Goal: Information Seeking & Learning: Learn about a topic

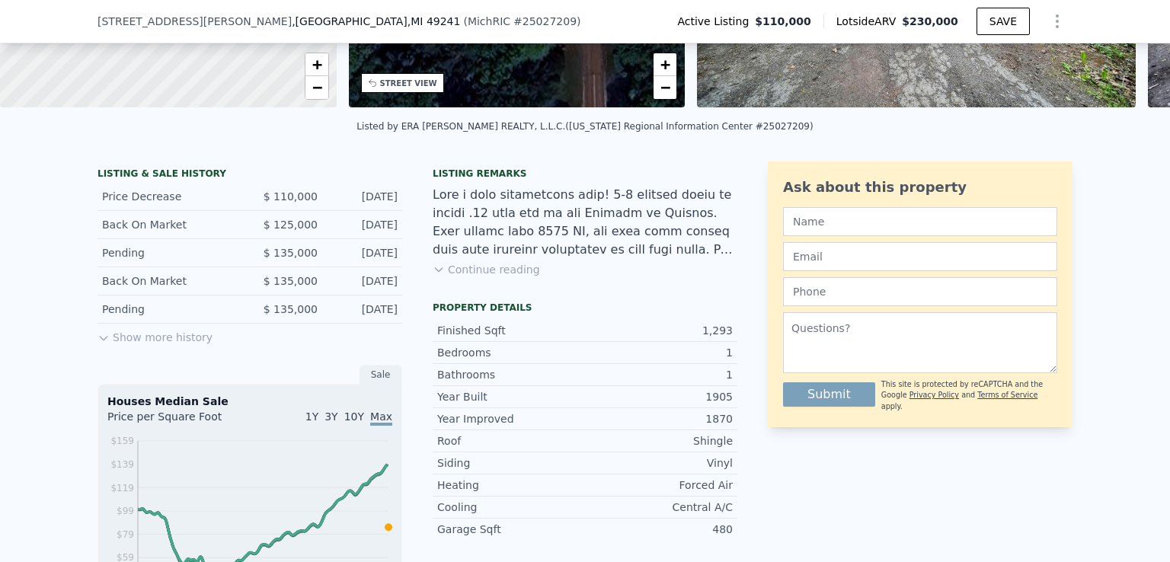
scroll to position [283, 0]
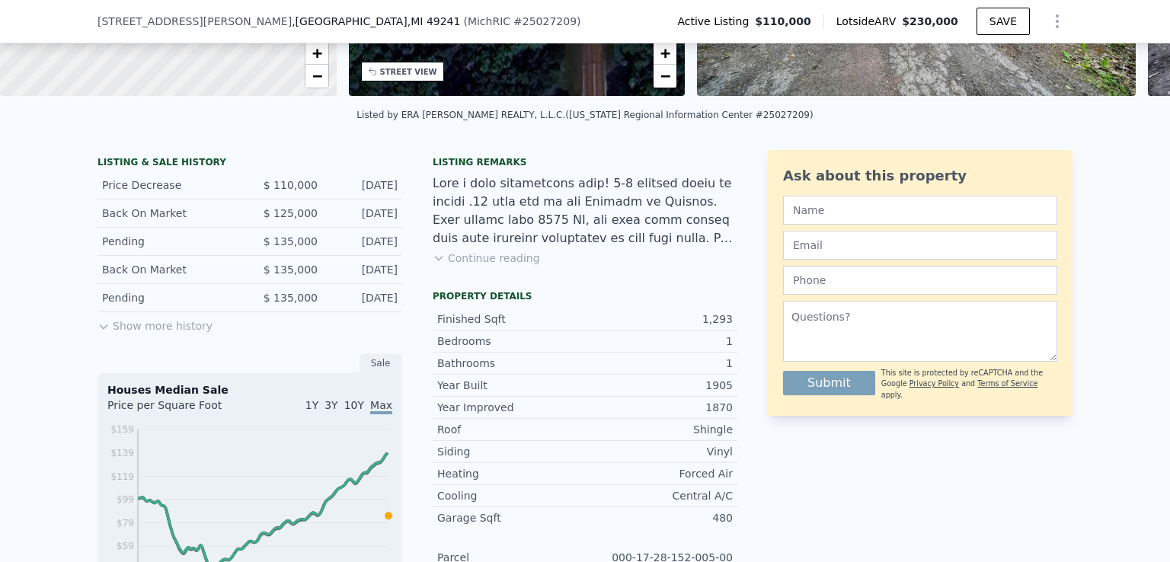
click at [146, 334] on button "Show more history" at bounding box center [154, 322] width 115 height 21
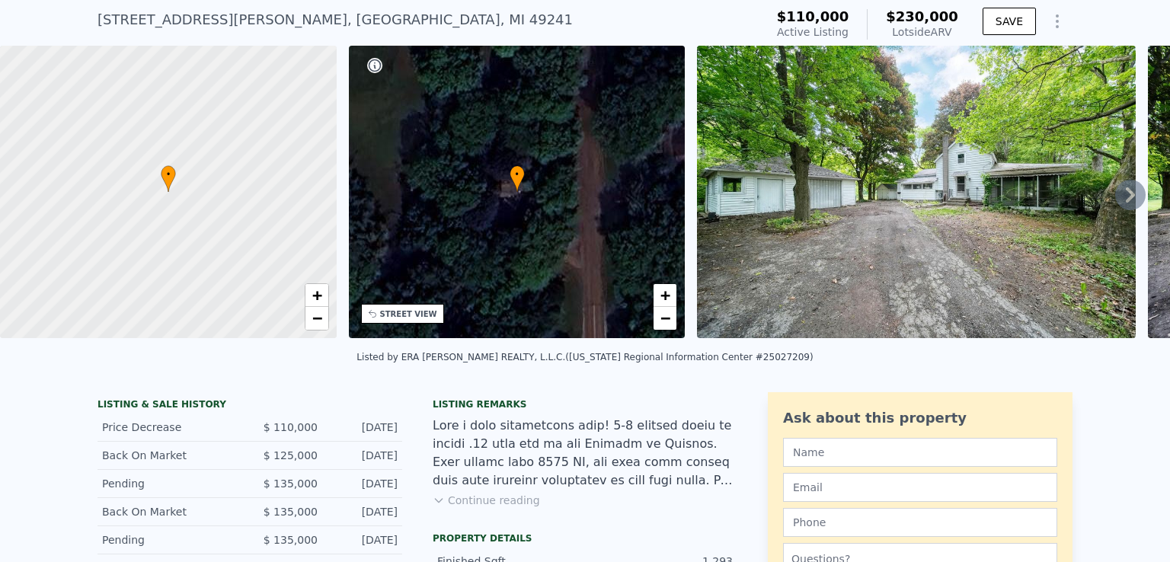
scroll to position [0, 0]
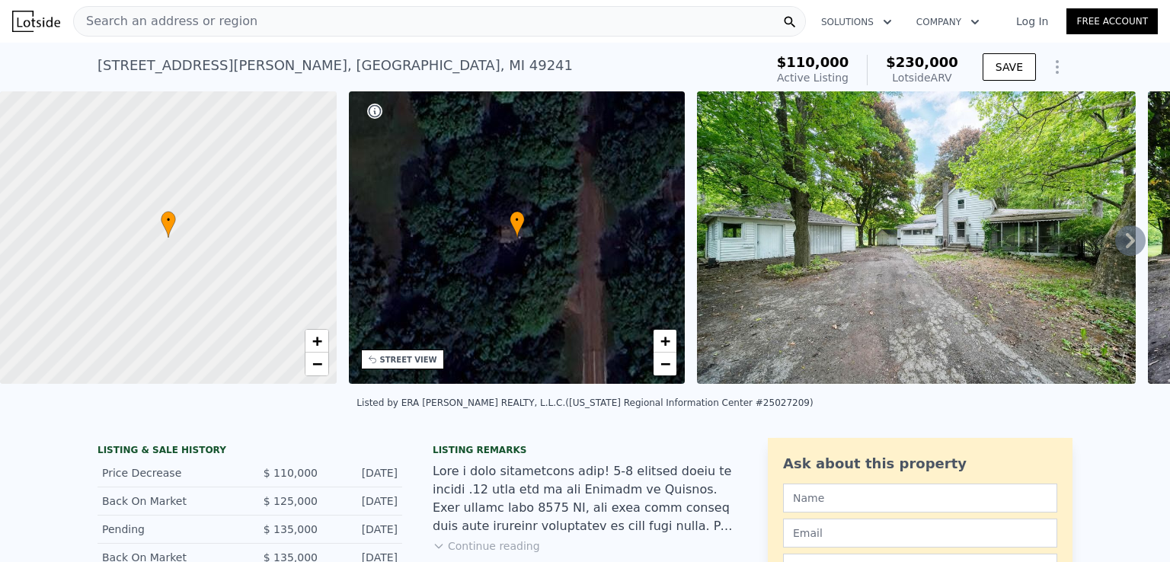
click at [259, 30] on div "Search an address or region" at bounding box center [439, 21] width 733 height 30
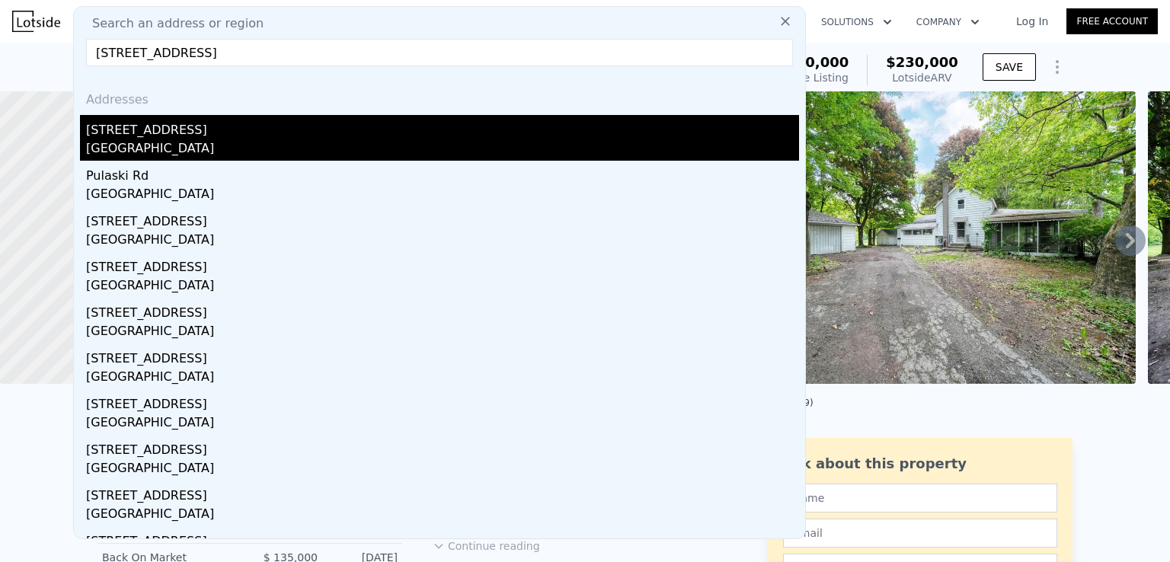
type input "[STREET_ADDRESS]"
click at [199, 131] on div "[STREET_ADDRESS]" at bounding box center [442, 127] width 713 height 24
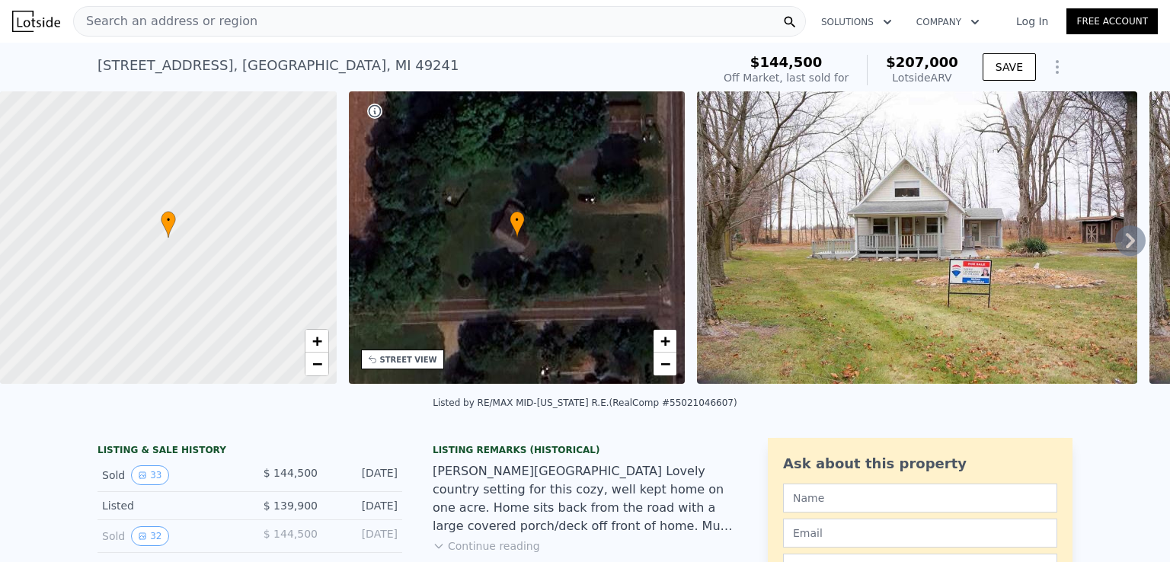
click at [1121, 240] on icon at bounding box center [1130, 240] width 30 height 30
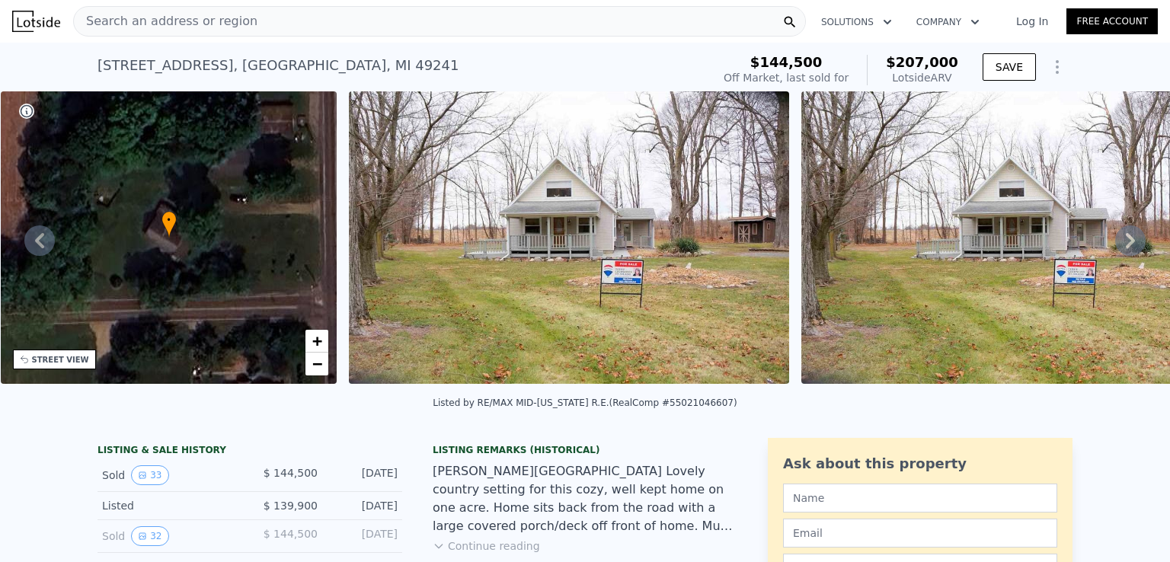
click at [1121, 240] on icon at bounding box center [1130, 240] width 30 height 30
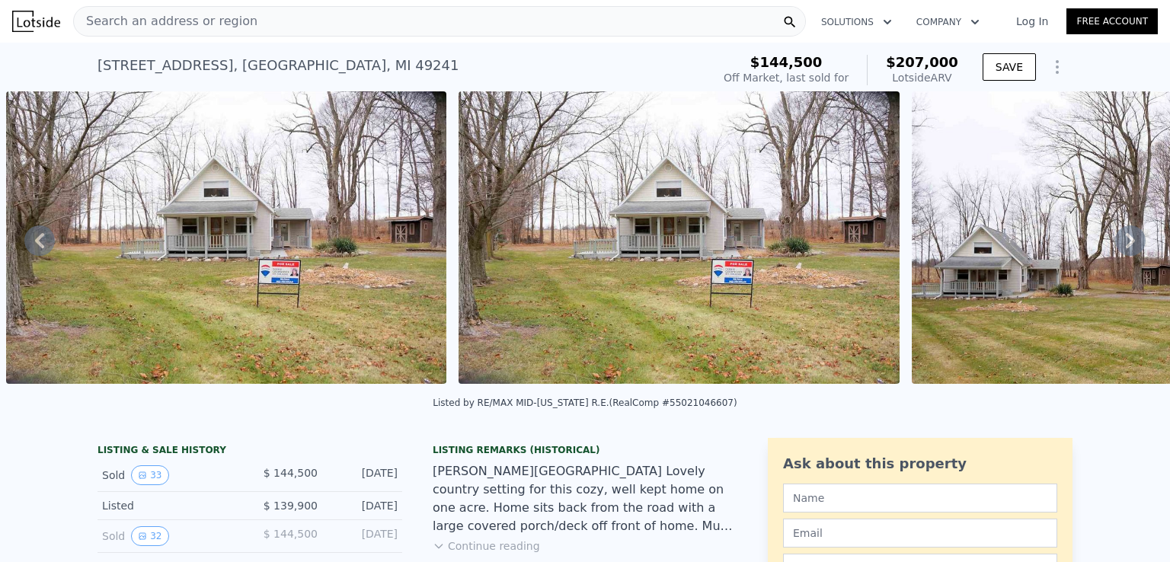
click at [1121, 240] on icon at bounding box center [1130, 240] width 30 height 30
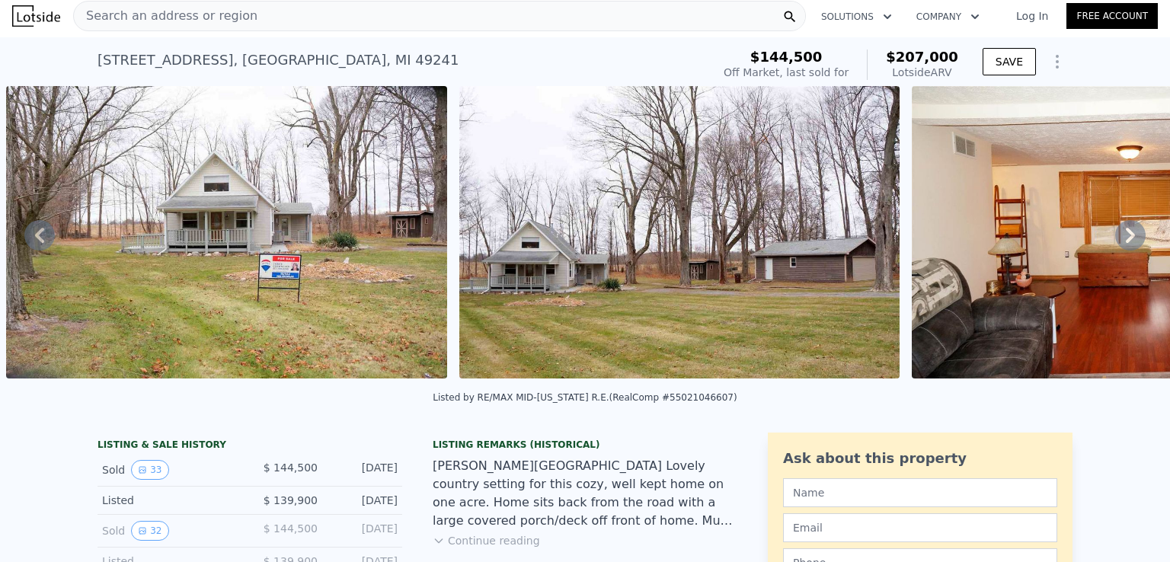
scroll to position [0, 0]
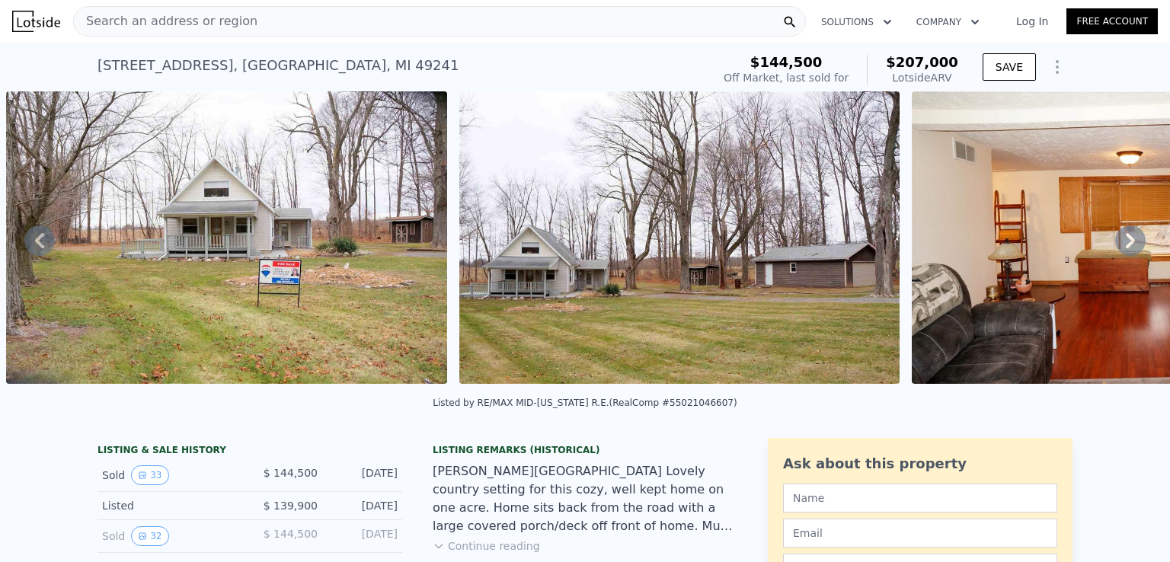
click at [247, 281] on img at bounding box center [226, 237] width 440 height 292
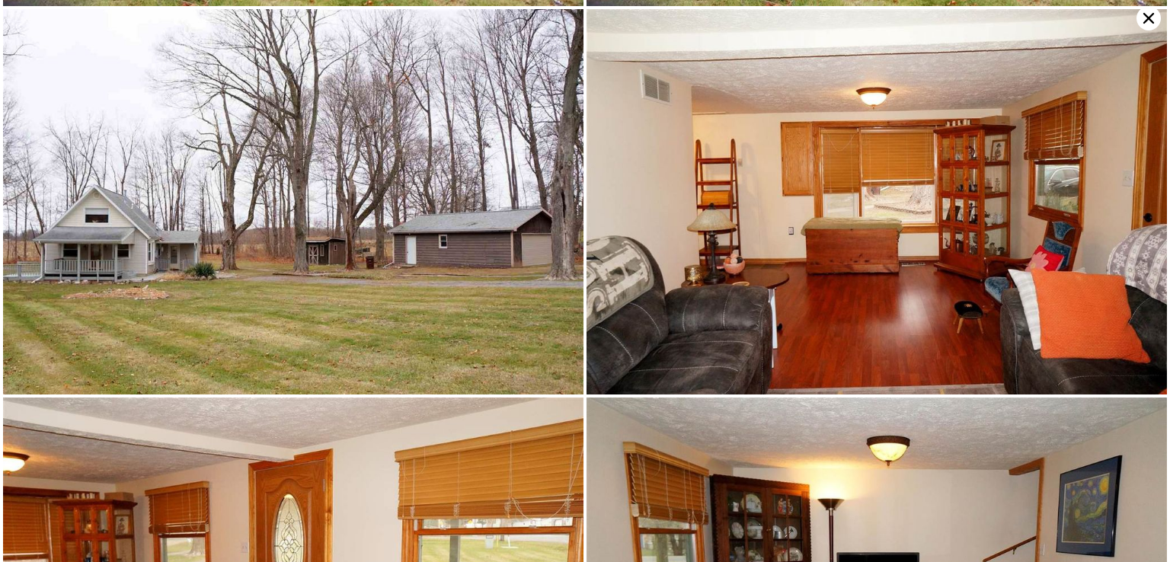
scroll to position [384, 0]
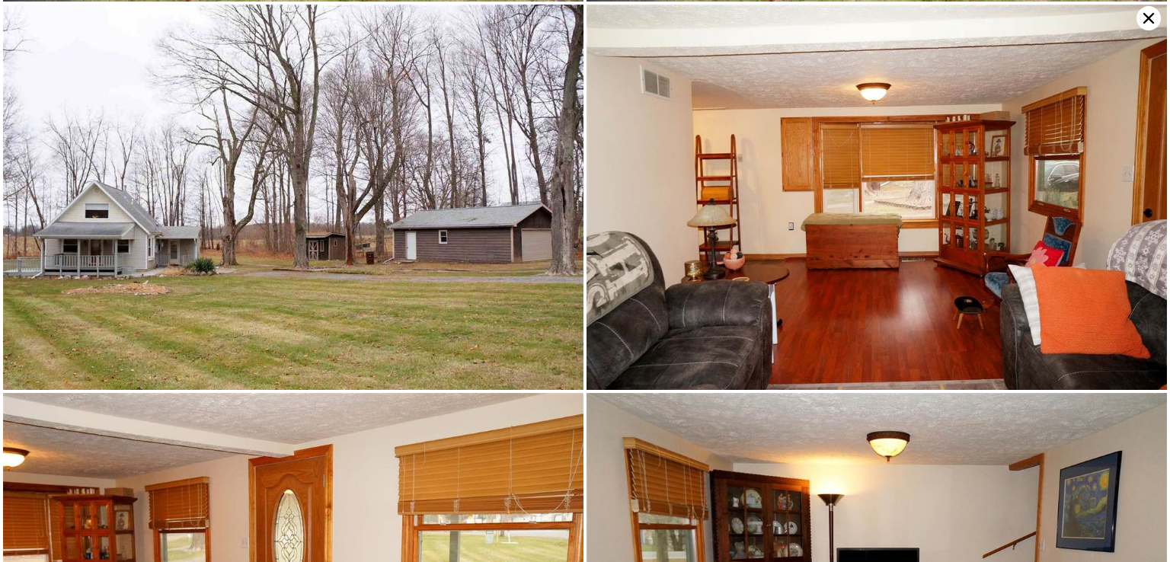
click at [1145, 21] on icon at bounding box center [1148, 18] width 11 height 11
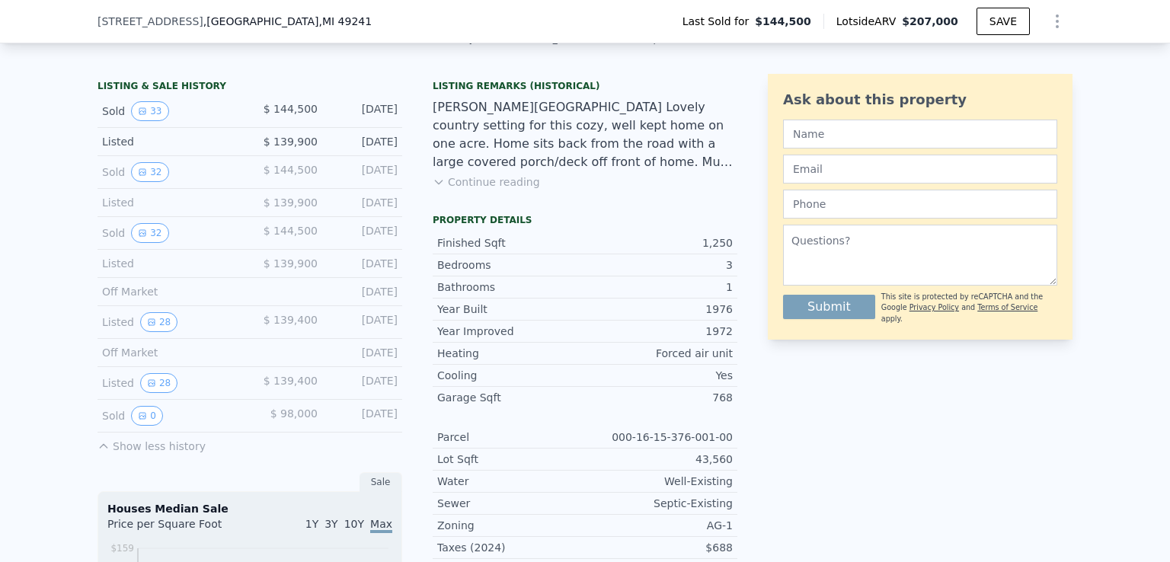
scroll to position [353, 0]
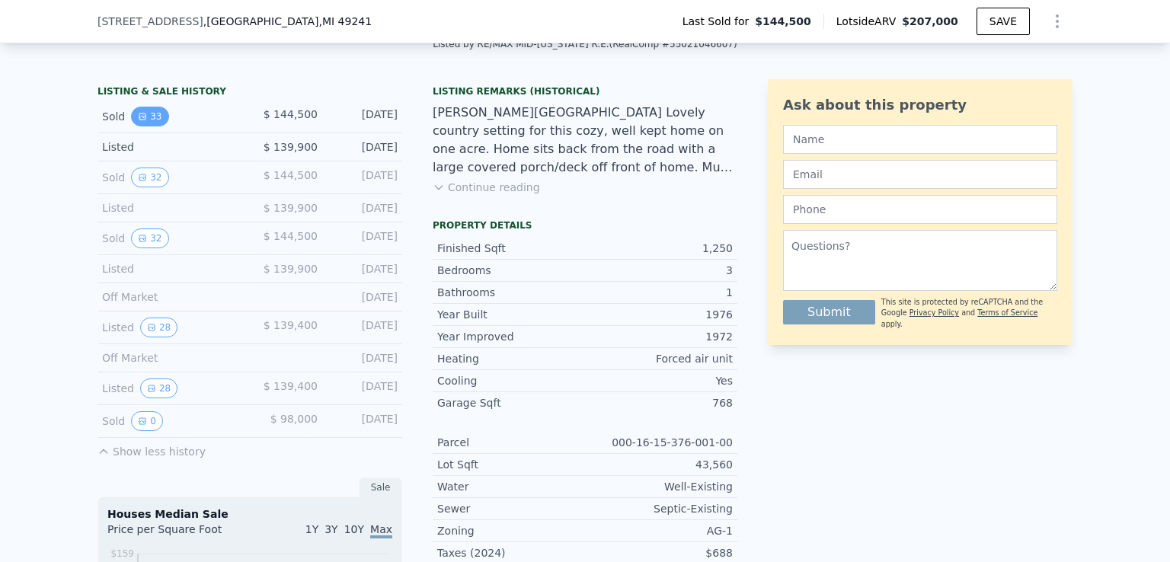
click at [141, 118] on button "33" at bounding box center [149, 117] width 37 height 20
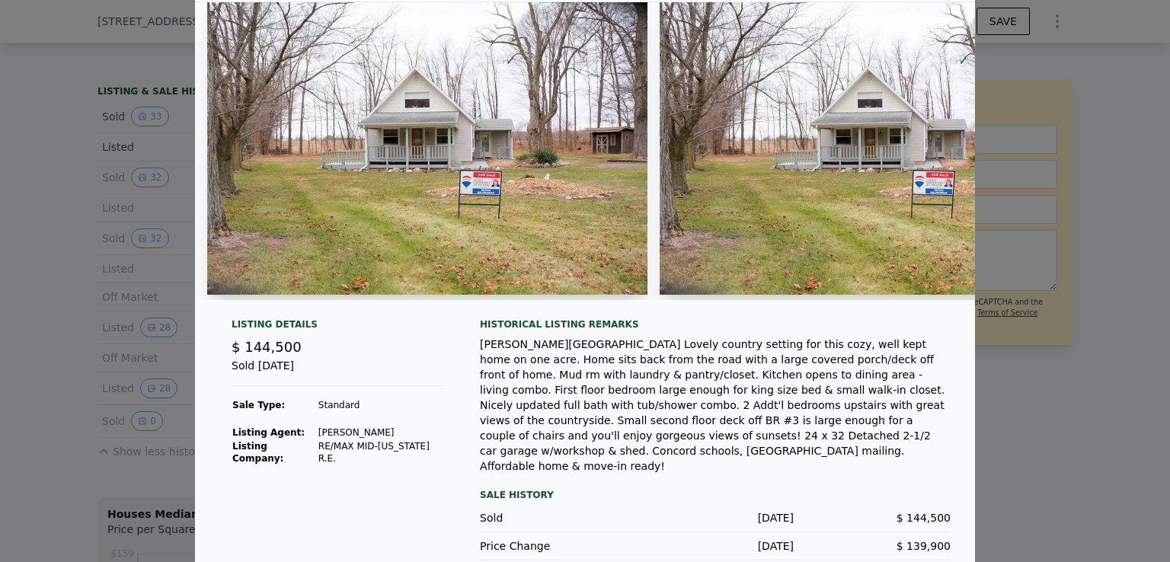
scroll to position [0, 0]
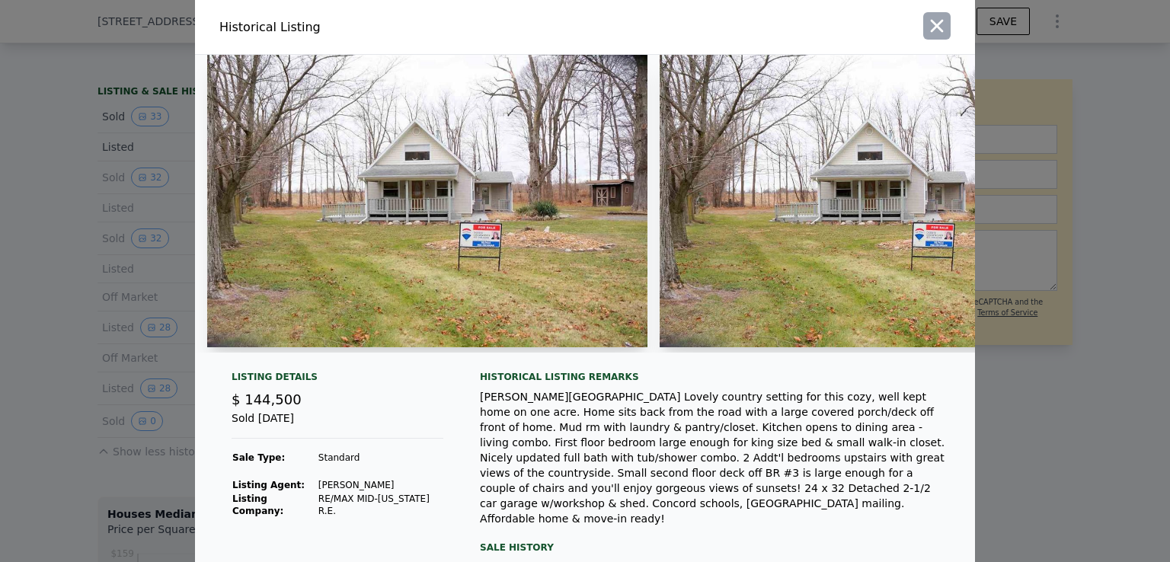
click at [926, 22] on icon "button" at bounding box center [936, 25] width 21 height 21
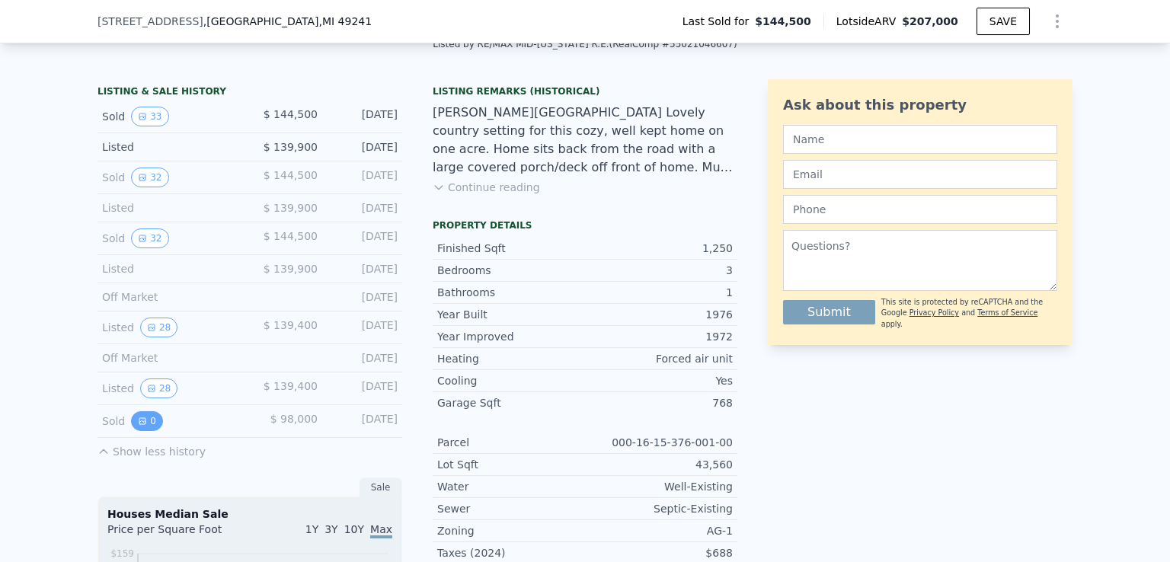
click at [142, 431] on button "0" at bounding box center [147, 421] width 32 height 20
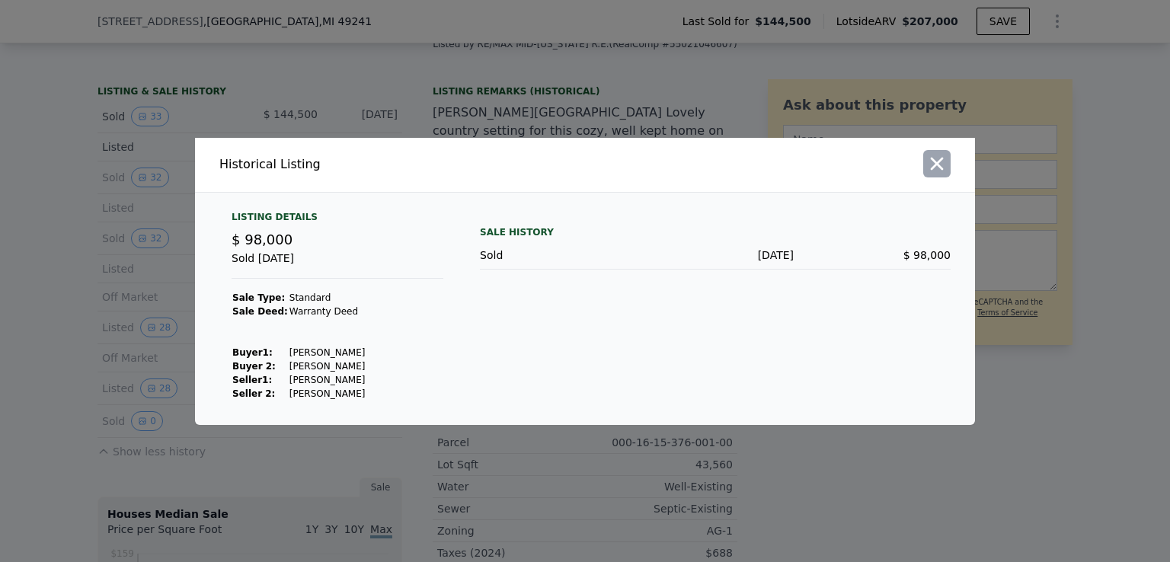
click at [944, 165] on icon "button" at bounding box center [936, 163] width 21 height 21
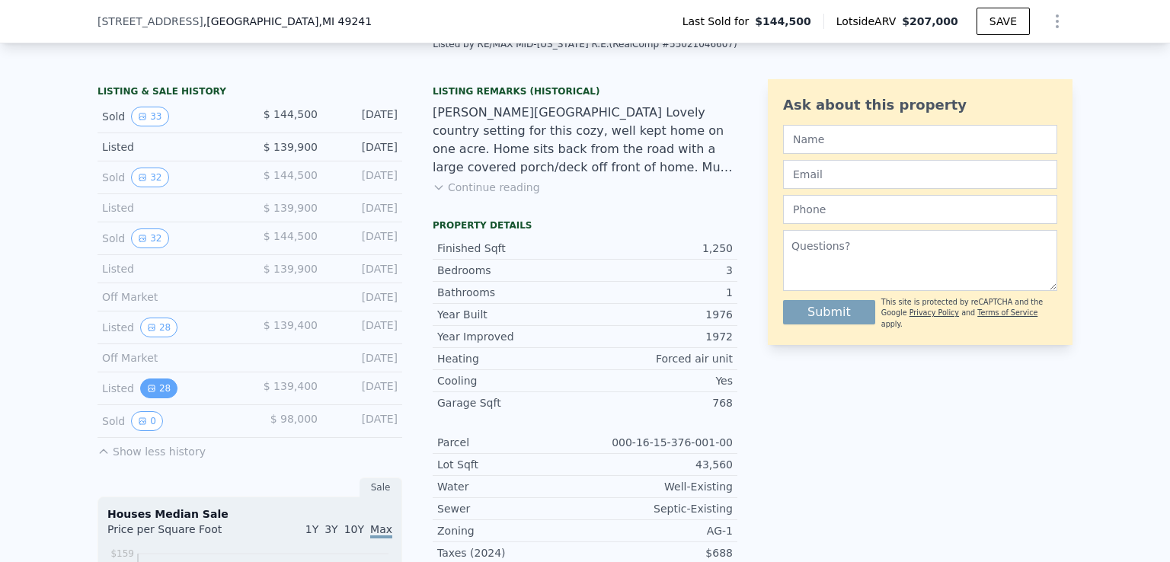
click at [152, 392] on button "28" at bounding box center [158, 388] width 37 height 20
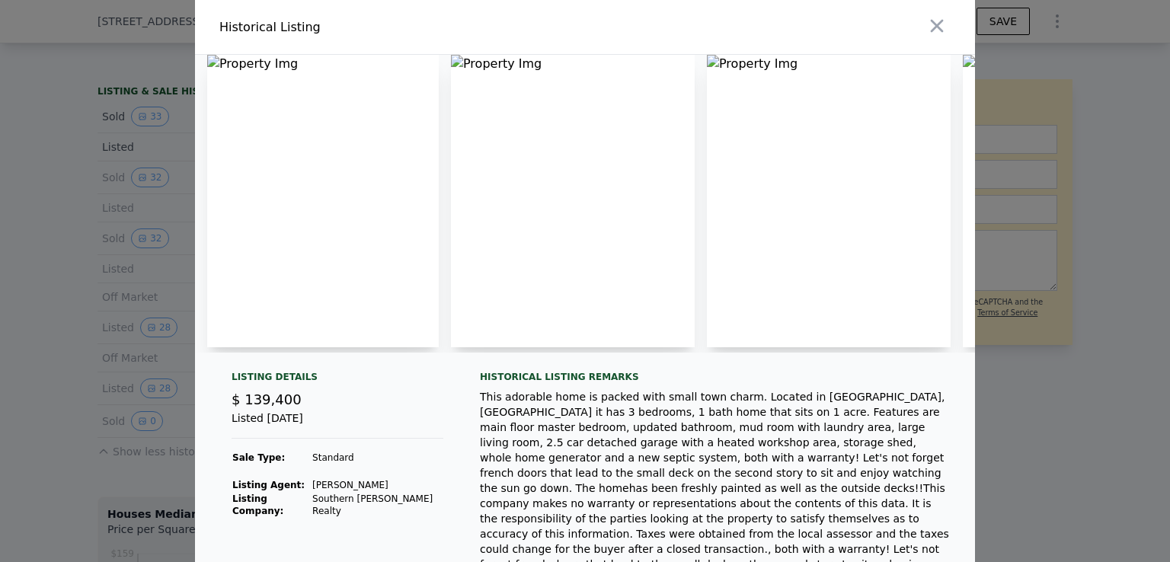
click at [380, 220] on img at bounding box center [323, 201] width 232 height 292
click at [634, 179] on img at bounding box center [573, 201] width 244 height 292
click at [701, 171] on div at bounding box center [585, 204] width 780 height 298
click at [931, 24] on icon "button" at bounding box center [937, 26] width 13 height 13
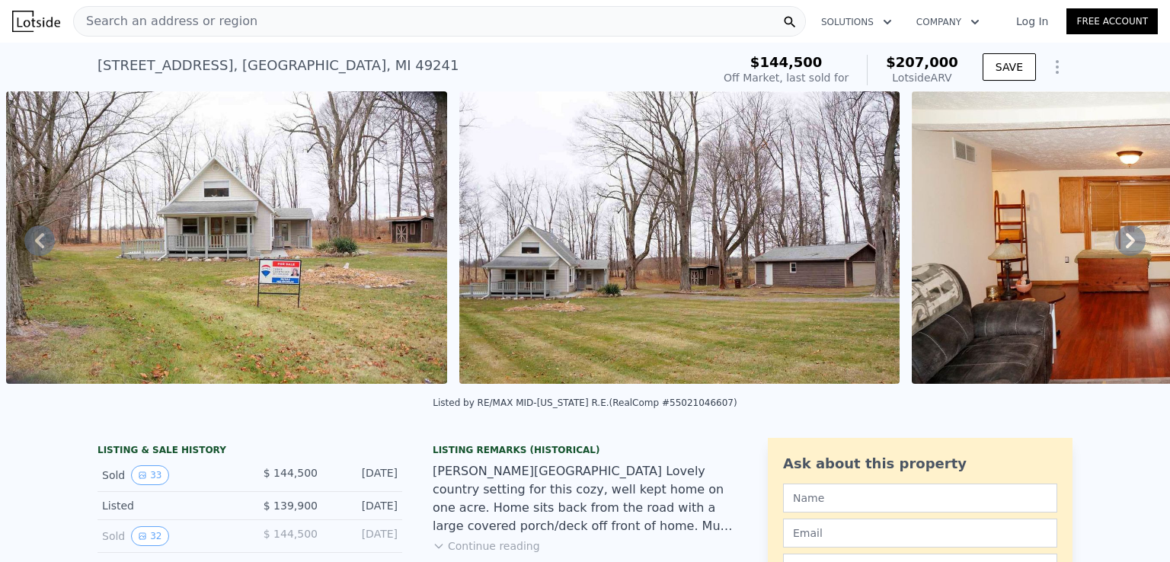
type input "1"
type input "936"
type input "1629"
type input "8712"
type input "1346004"
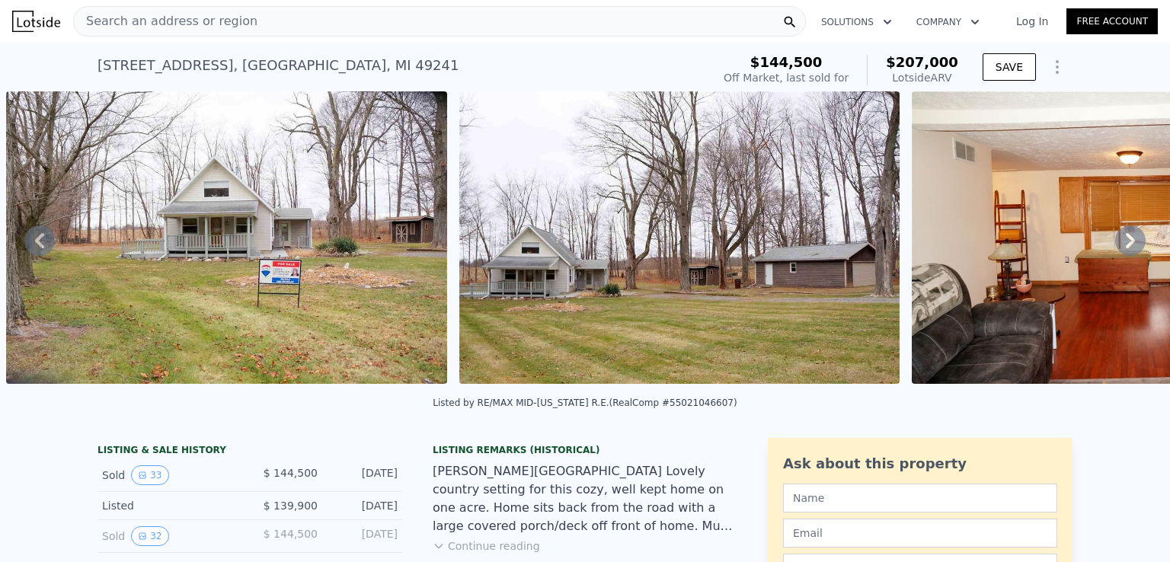
type input "$ 230,000"
type input "5"
type input "$ 97,114"
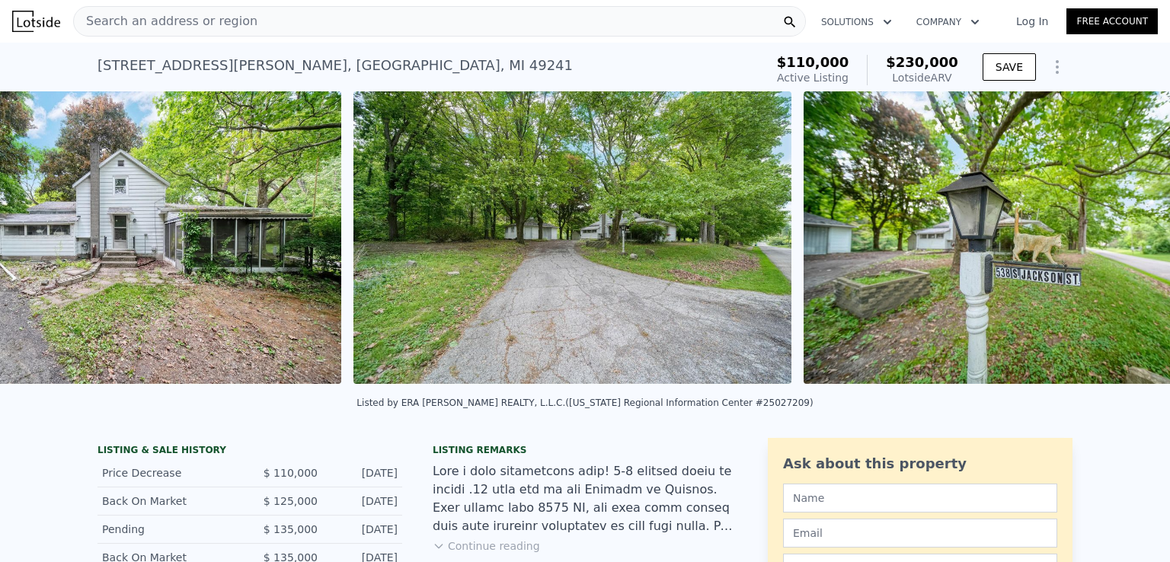
scroll to position [0, 1045]
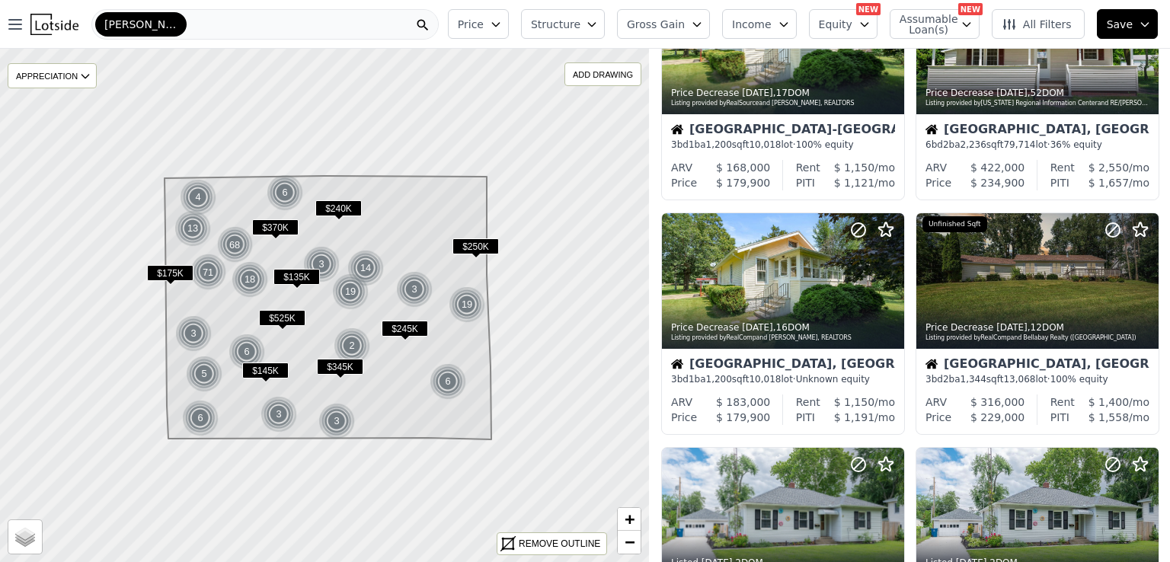
scroll to position [831, 0]
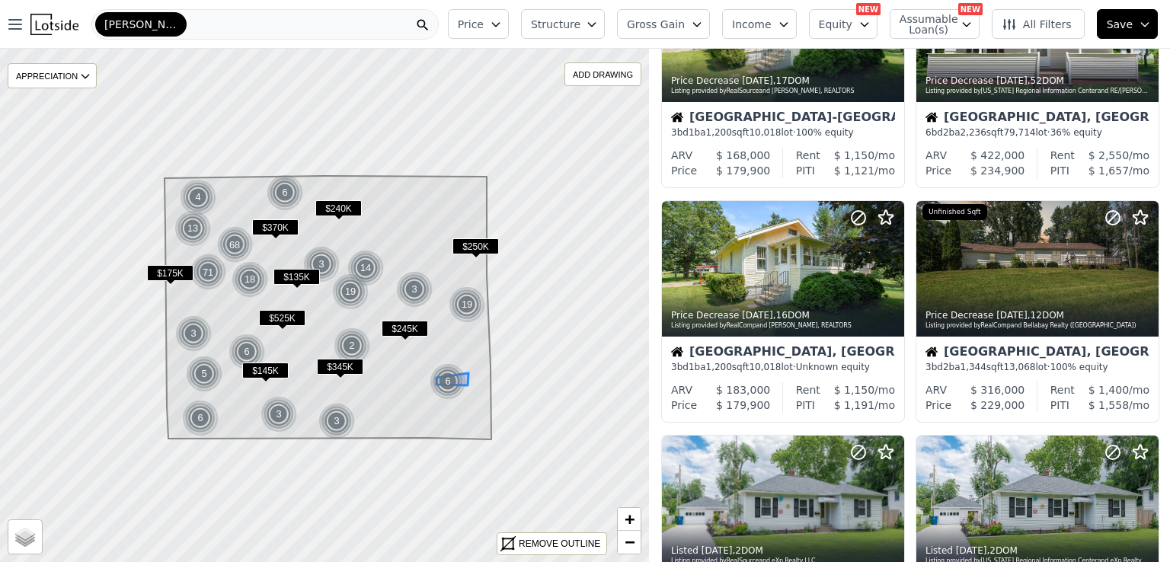
click at [446, 378] on div "6" at bounding box center [448, 381] width 37 height 37
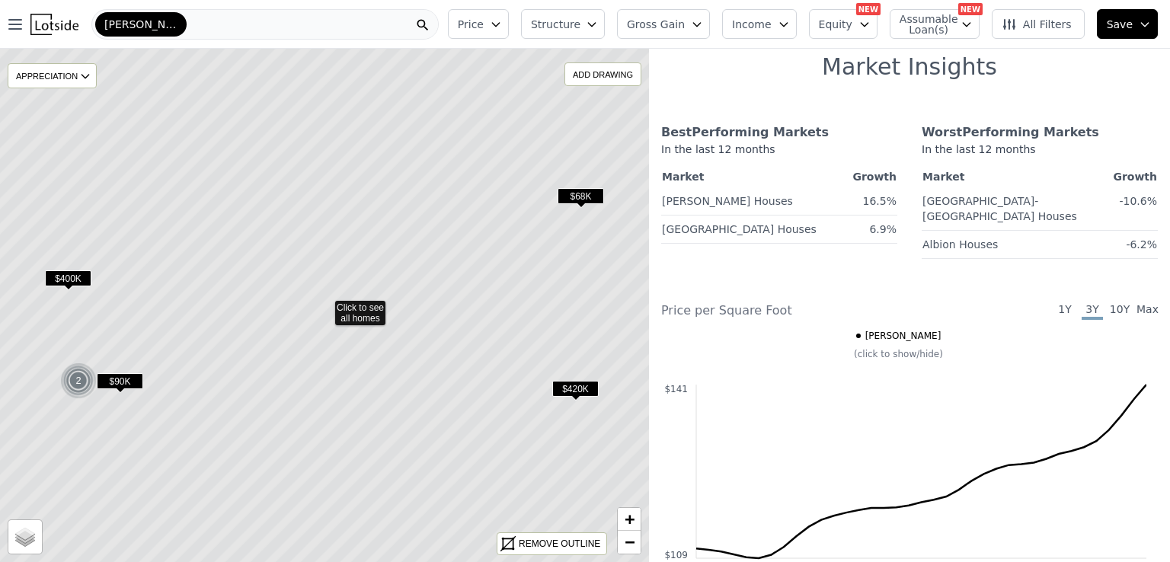
click at [369, 309] on icon at bounding box center [324, 305] width 781 height 619
click at [573, 200] on span "$68K" at bounding box center [580, 196] width 46 height 16
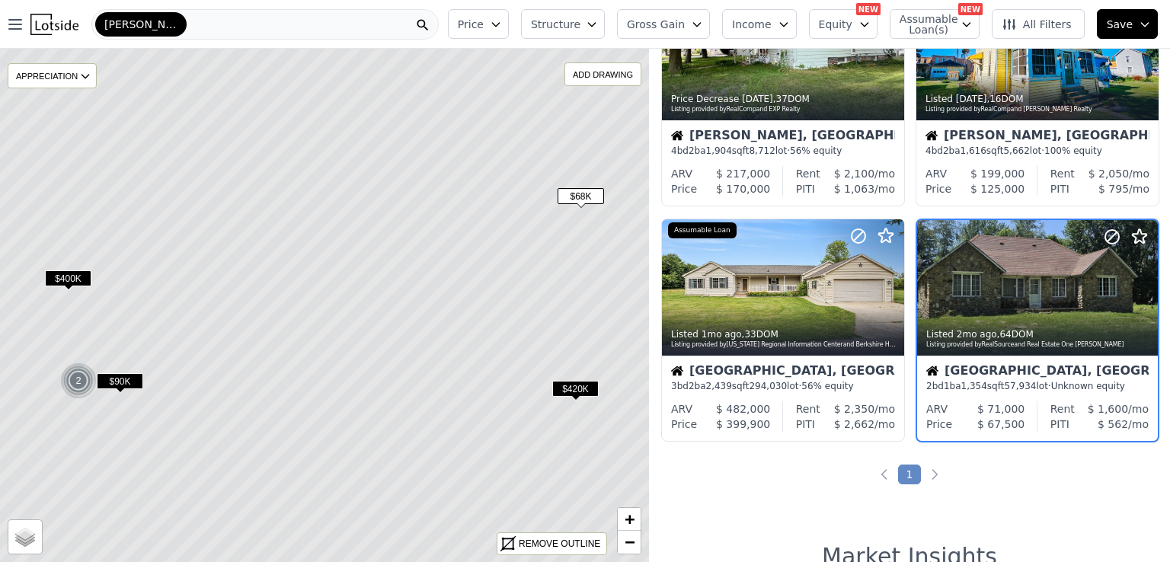
click at [74, 276] on span "$400K" at bounding box center [68, 278] width 46 height 16
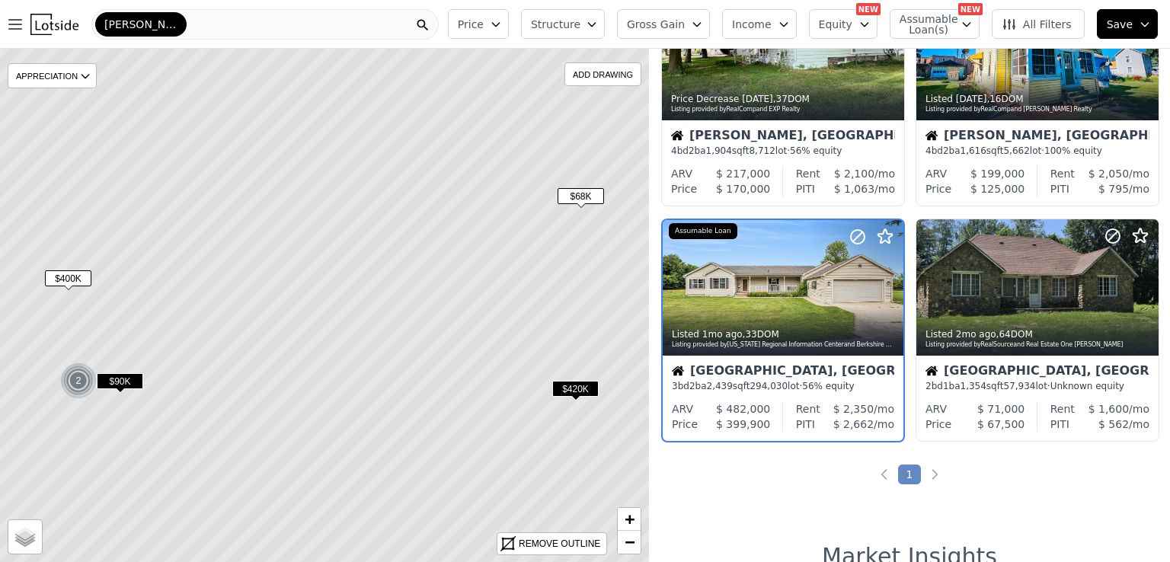
click at [124, 383] on span "$90K" at bounding box center [120, 381] width 46 height 16
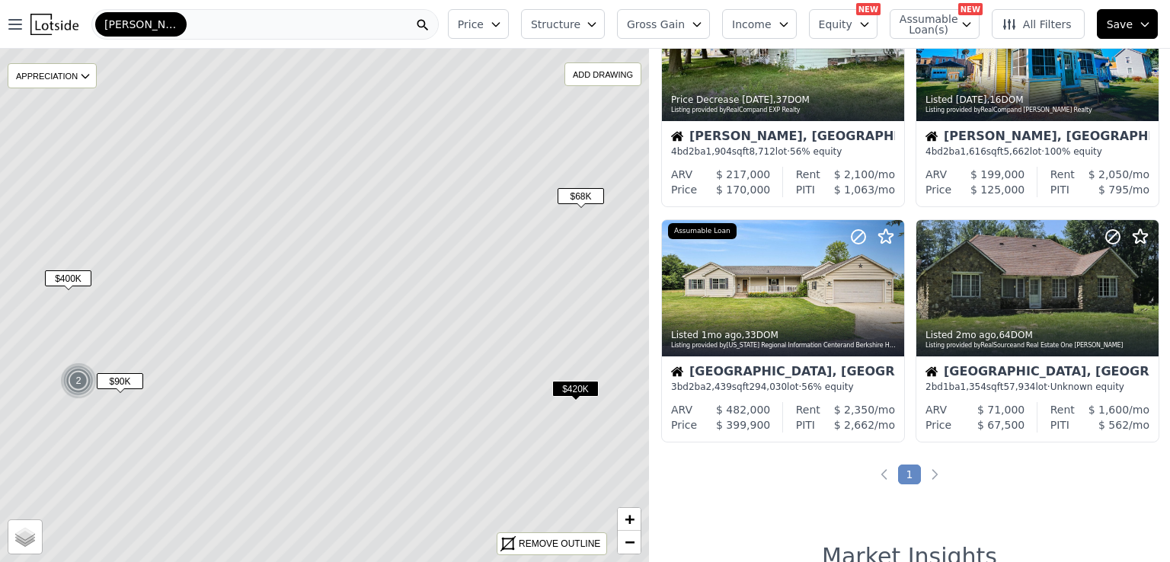
scroll to position [0, 0]
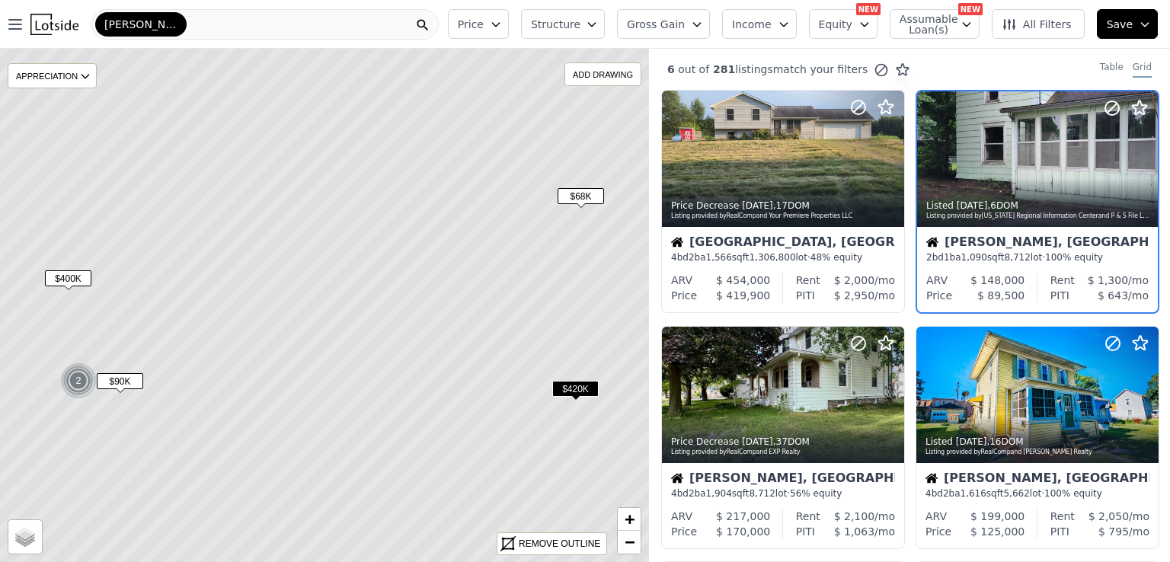
click at [79, 382] on div "2" at bounding box center [78, 380] width 37 height 37
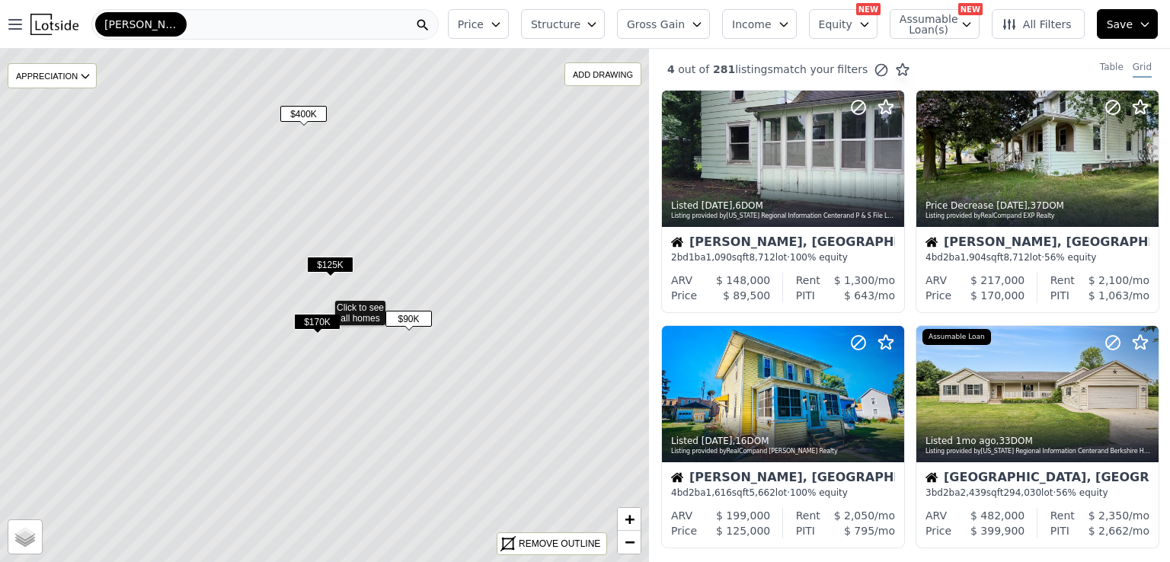
click at [348, 311] on icon at bounding box center [324, 305] width 781 height 619
click at [329, 268] on span "$125K" at bounding box center [330, 265] width 46 height 16
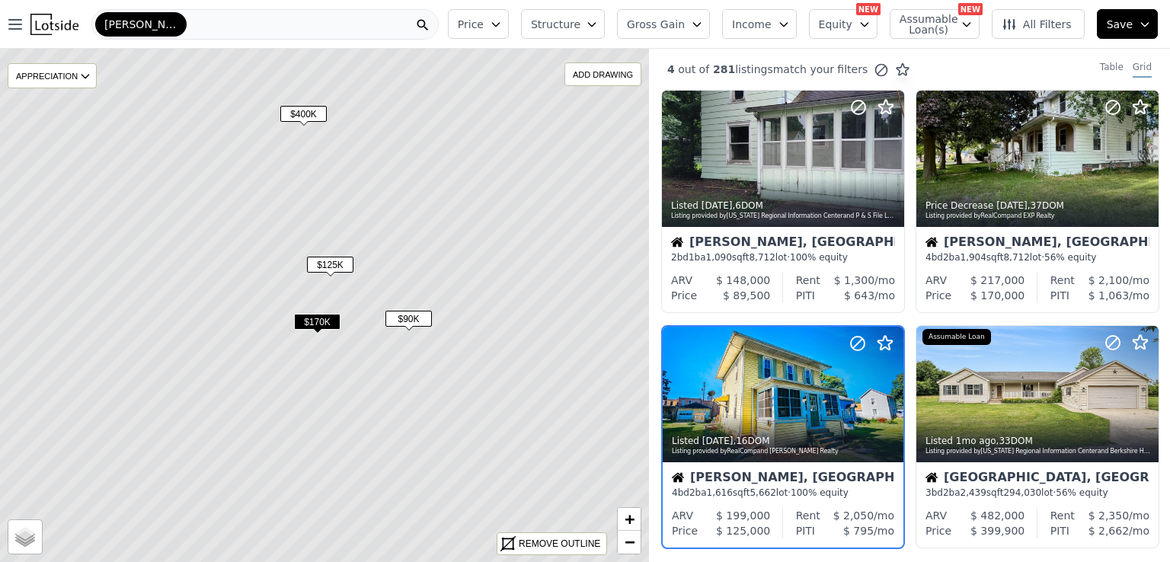
scroll to position [107, 0]
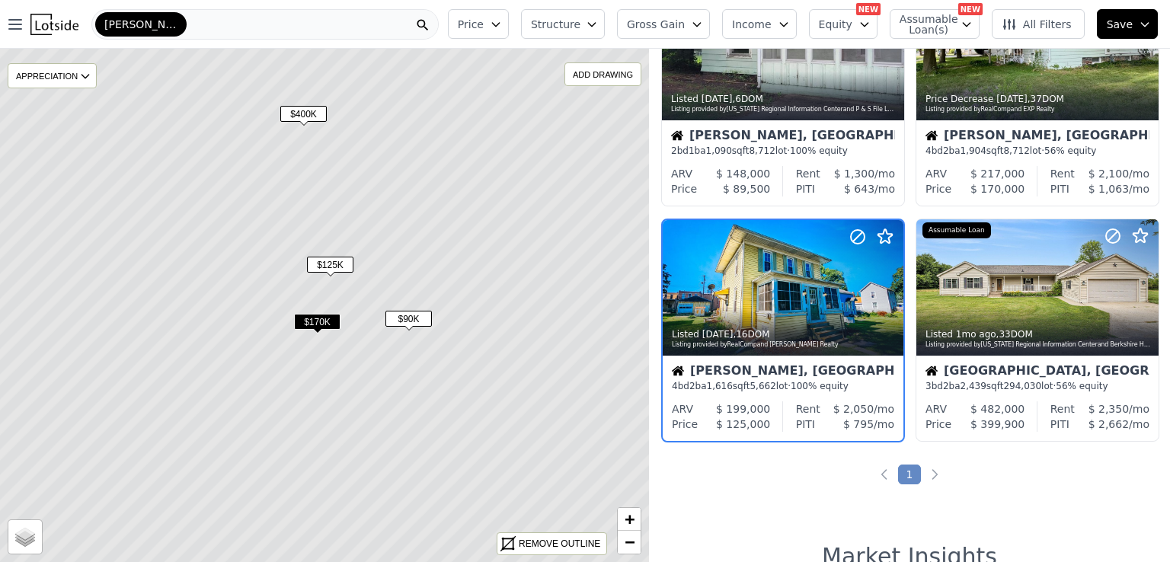
click at [321, 323] on span "$170K" at bounding box center [317, 322] width 46 height 16
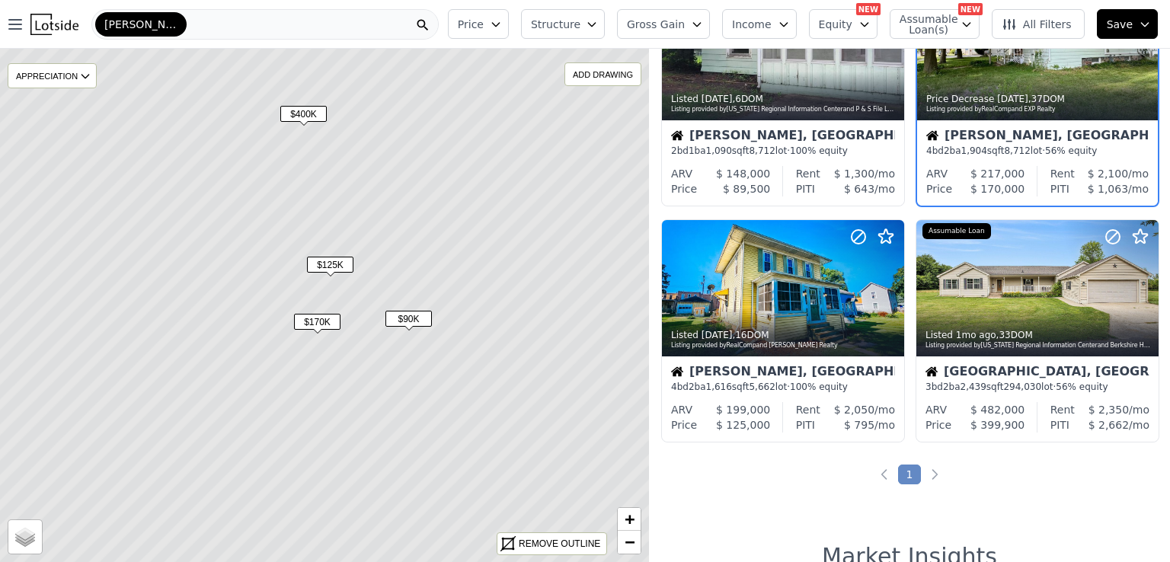
scroll to position [0, 0]
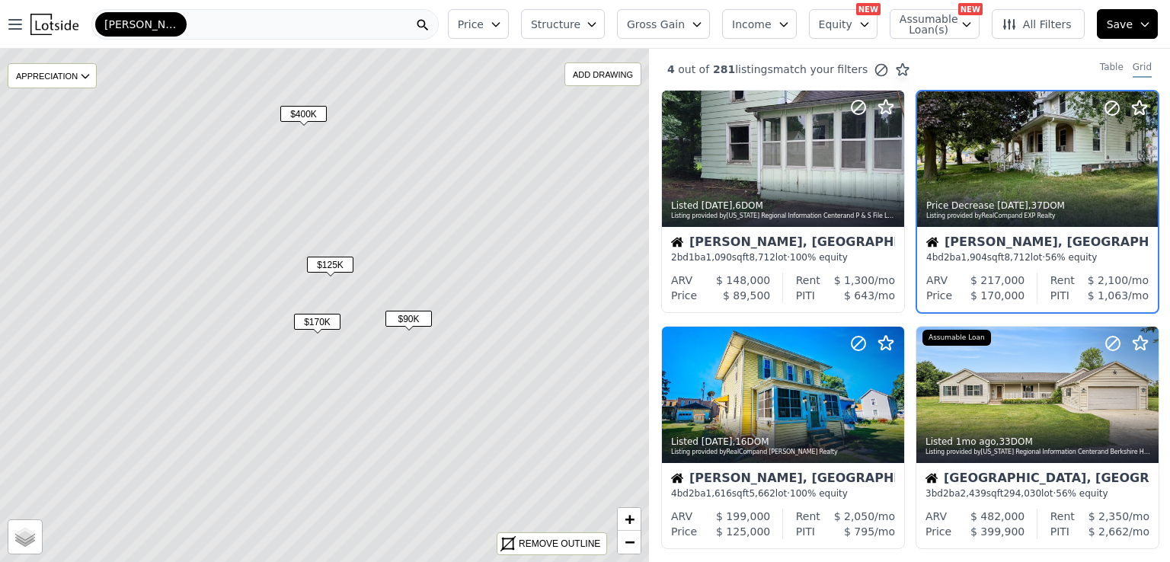
click at [948, 25] on span "Assumable Loan(s)" at bounding box center [923, 24] width 49 height 21
click at [920, 52] on div "Has Assumable Loan(s)" at bounding box center [973, 53] width 161 height 15
click at [948, 26] on span "Assumable Loan(s)" at bounding box center [923, 24] width 49 height 21
click at [637, 541] on link "−" at bounding box center [629, 542] width 23 height 23
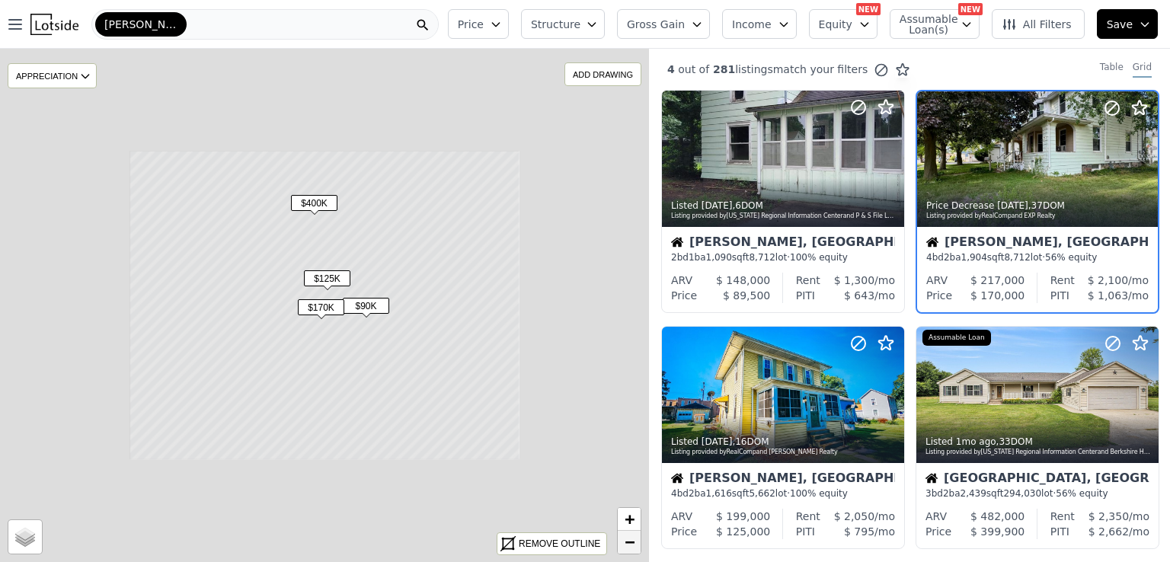
click at [637, 541] on link "−" at bounding box center [629, 542] width 23 height 23
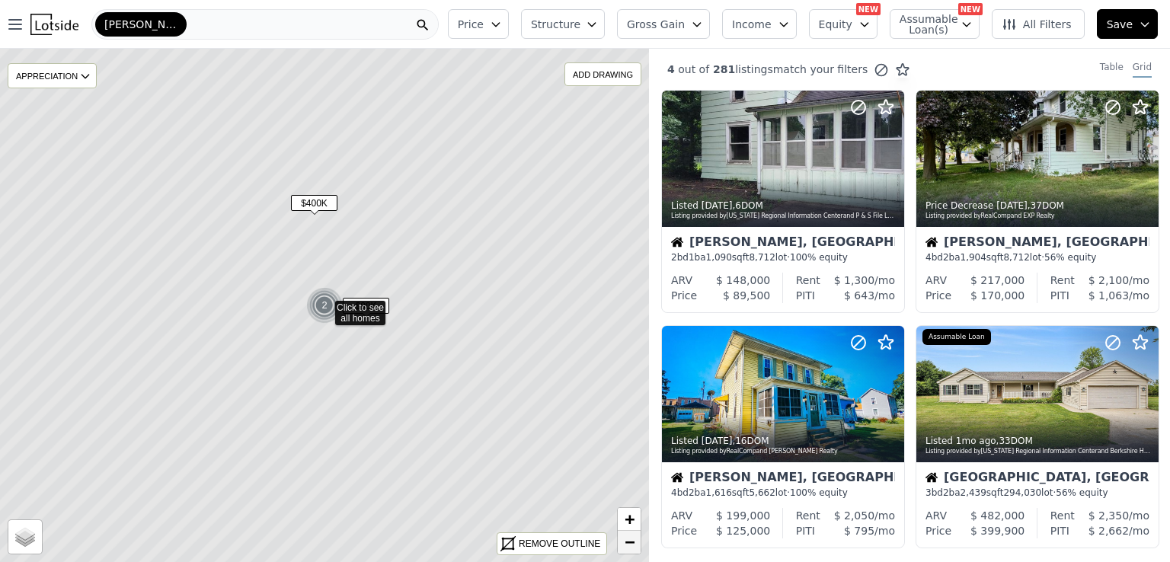
click at [637, 541] on link "−" at bounding box center [629, 542] width 23 height 23
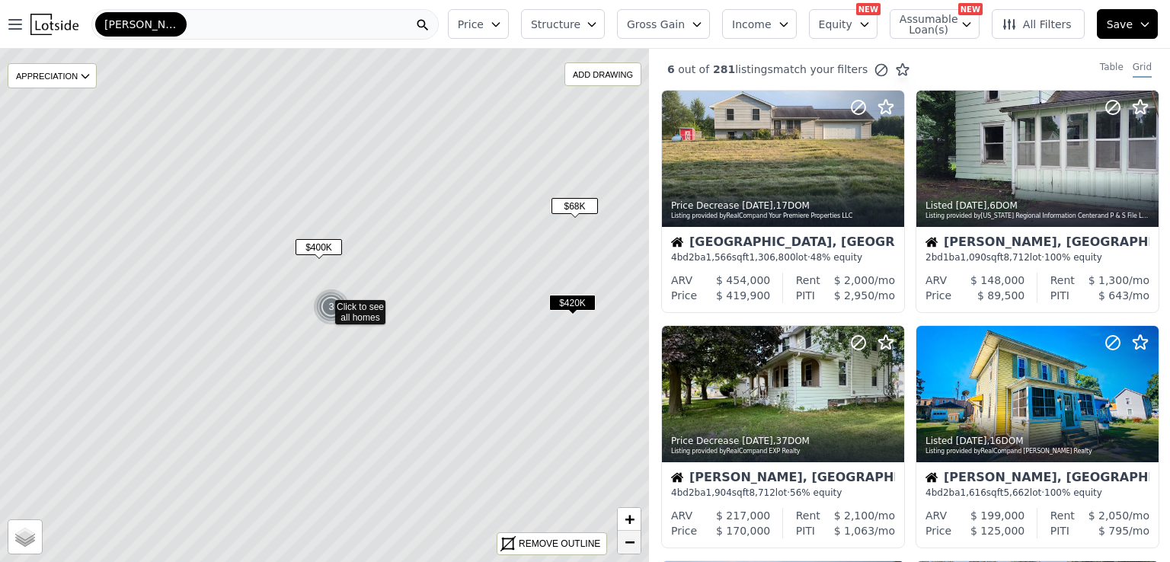
click at [637, 541] on link "−" at bounding box center [629, 542] width 23 height 23
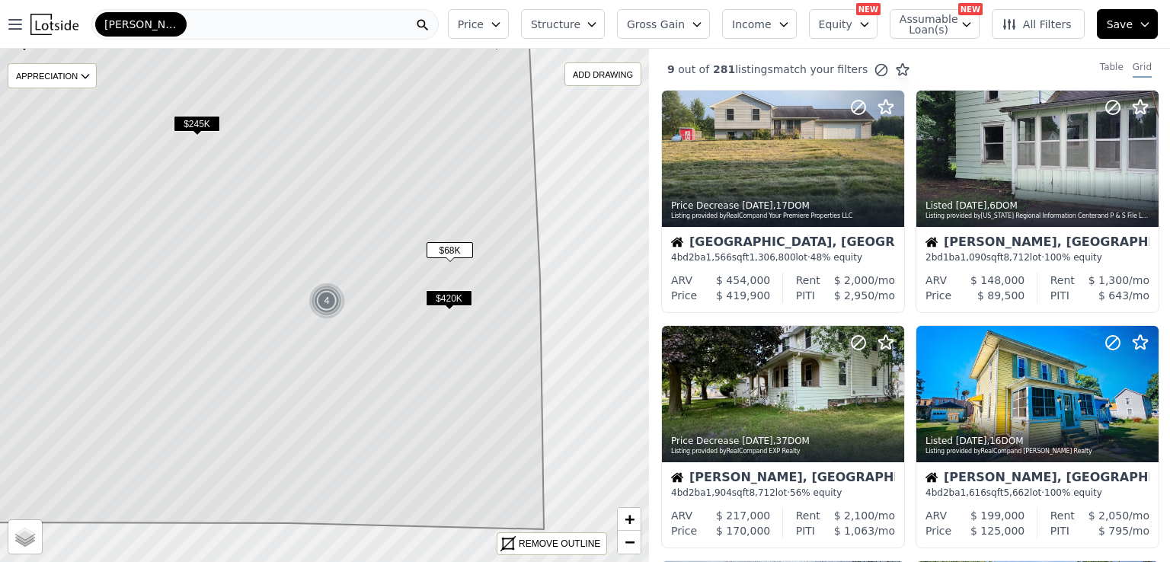
click at [215, 16] on div "Calhoun" at bounding box center [264, 24] width 347 height 30
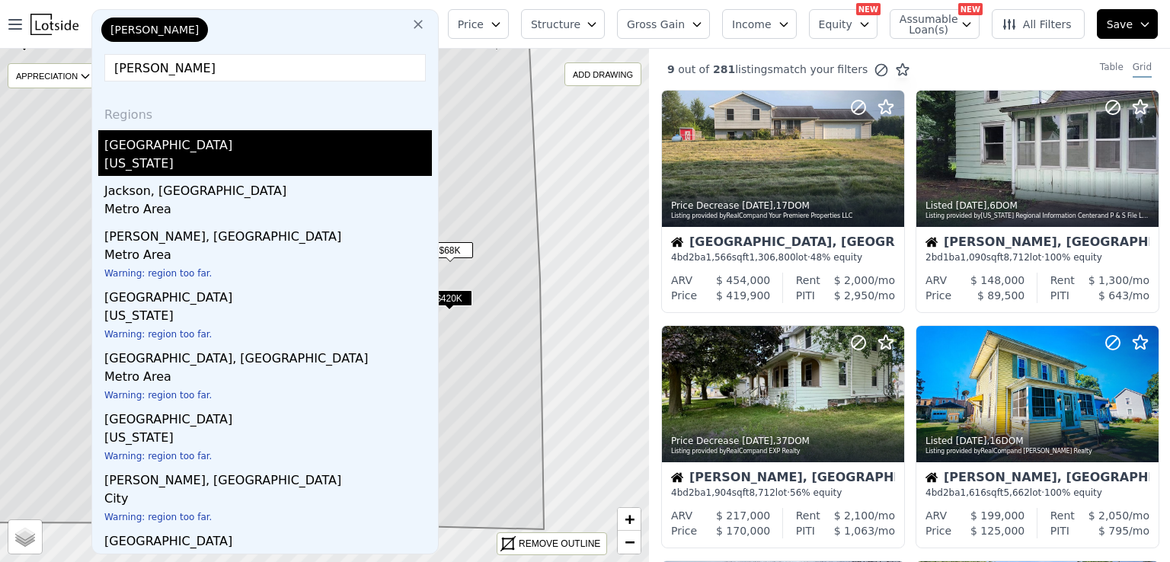
type input "jackson"
click at [142, 152] on div "[GEOGRAPHIC_DATA]" at bounding box center [267, 142] width 327 height 24
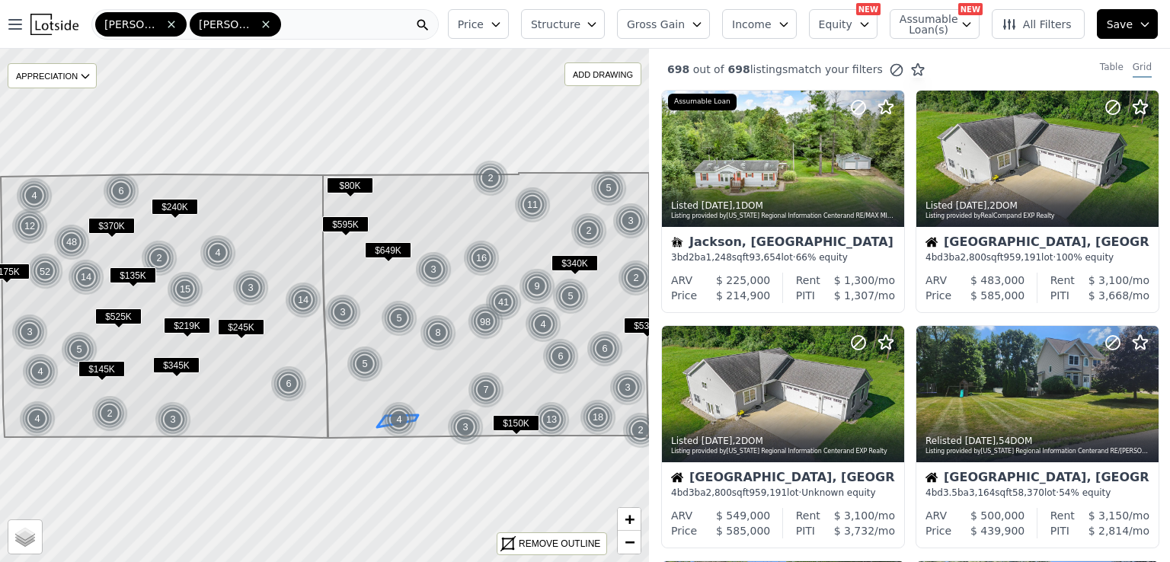
click at [394, 416] on img at bounding box center [399, 419] width 37 height 37
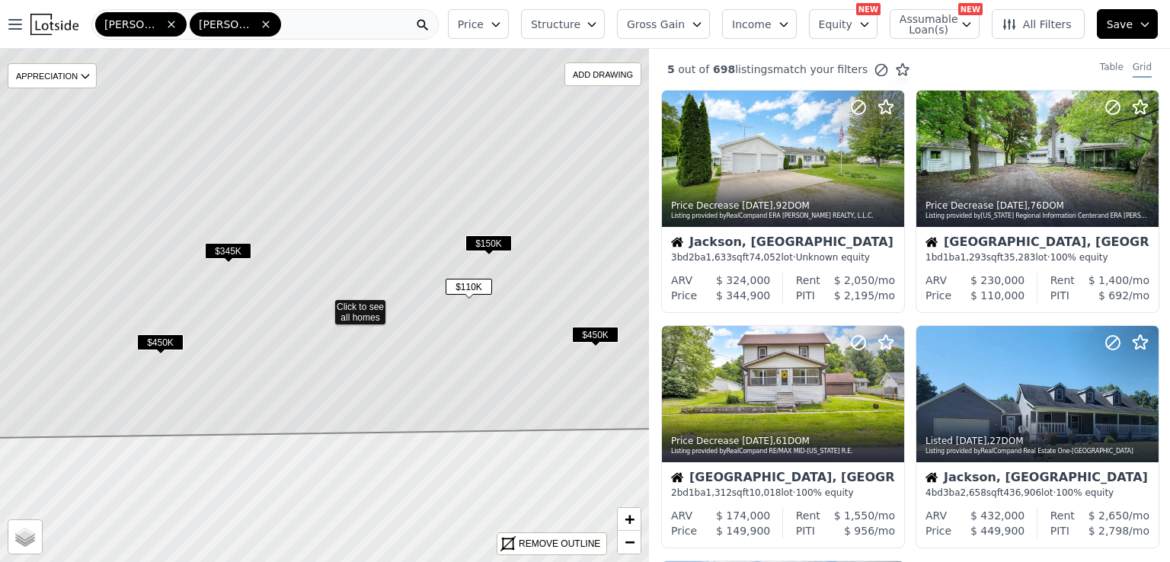
click at [359, 309] on icon at bounding box center [324, 217] width 781 height 442
click at [471, 287] on span "$110K" at bounding box center [469, 287] width 46 height 16
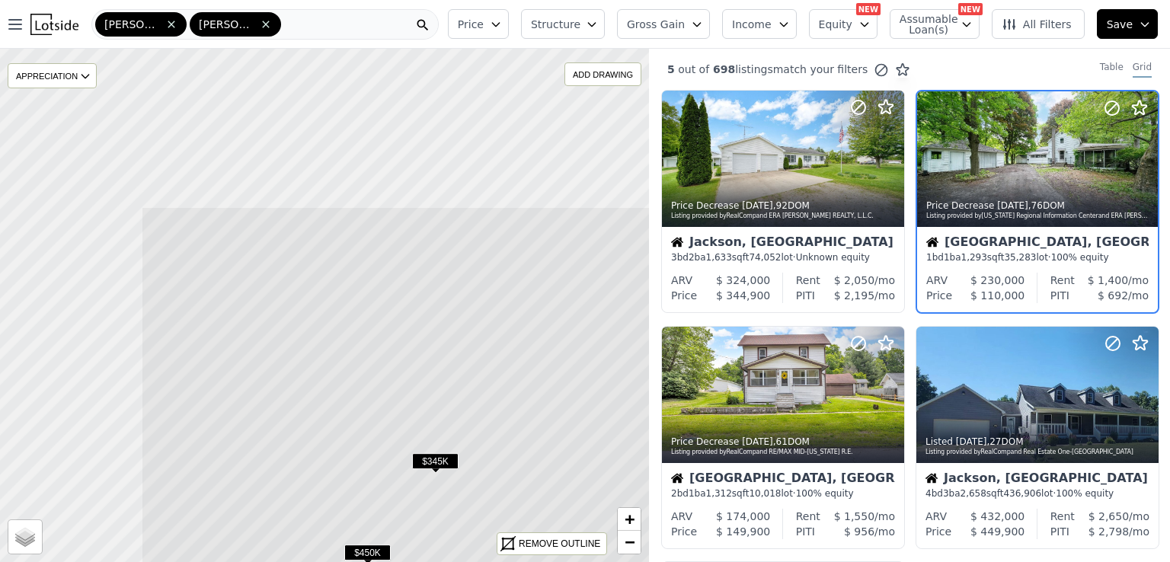
drag, startPoint x: 321, startPoint y: 190, endPoint x: 529, endPoint y: 400, distance: 295.1
click at [529, 400] on icon at bounding box center [531, 427] width 781 height 442
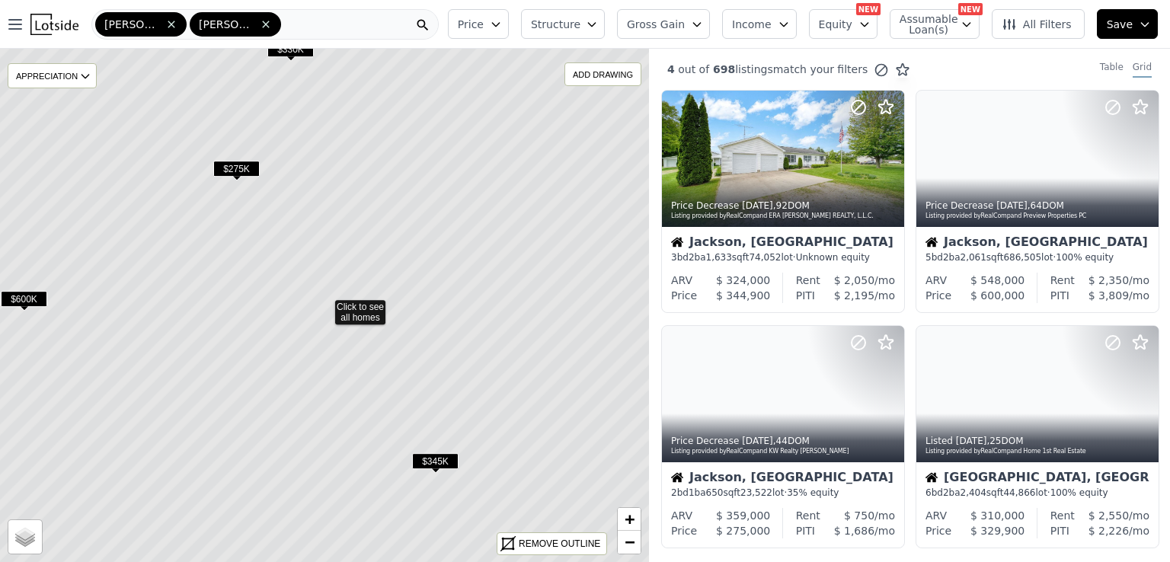
click at [348, 325] on icon at bounding box center [338, 304] width 753 height 619
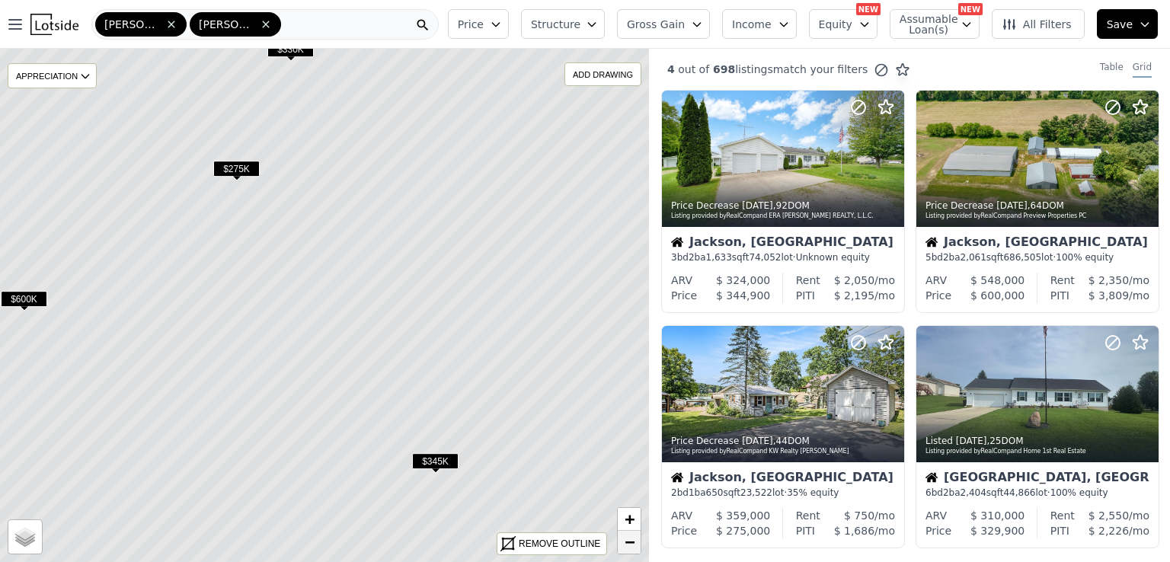
click at [628, 542] on span "−" at bounding box center [629, 541] width 10 height 19
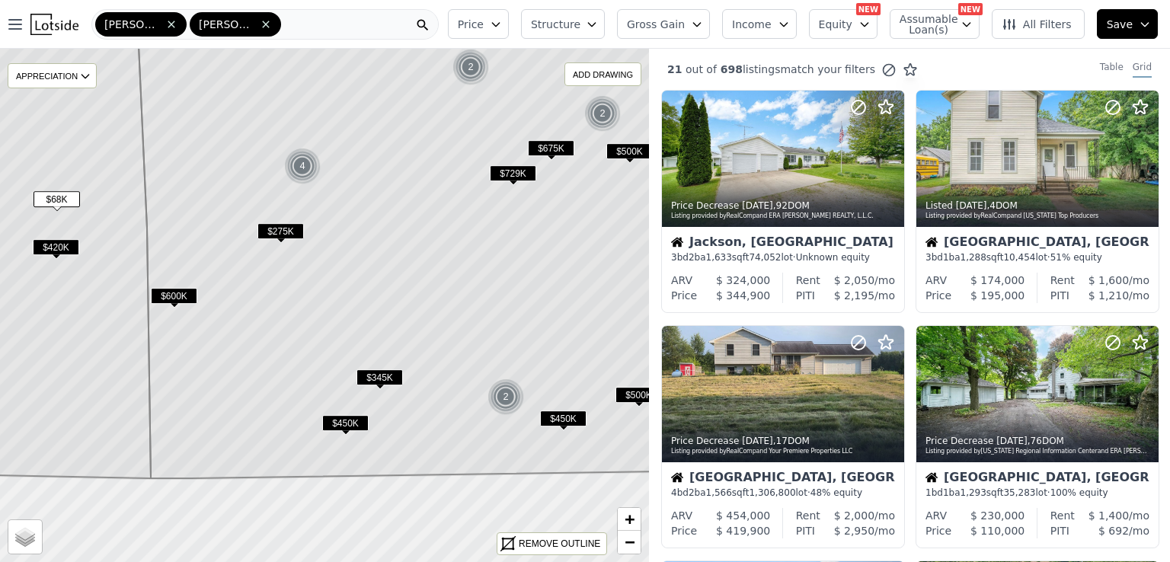
click at [484, 30] on span "Price" at bounding box center [471, 24] width 26 height 15
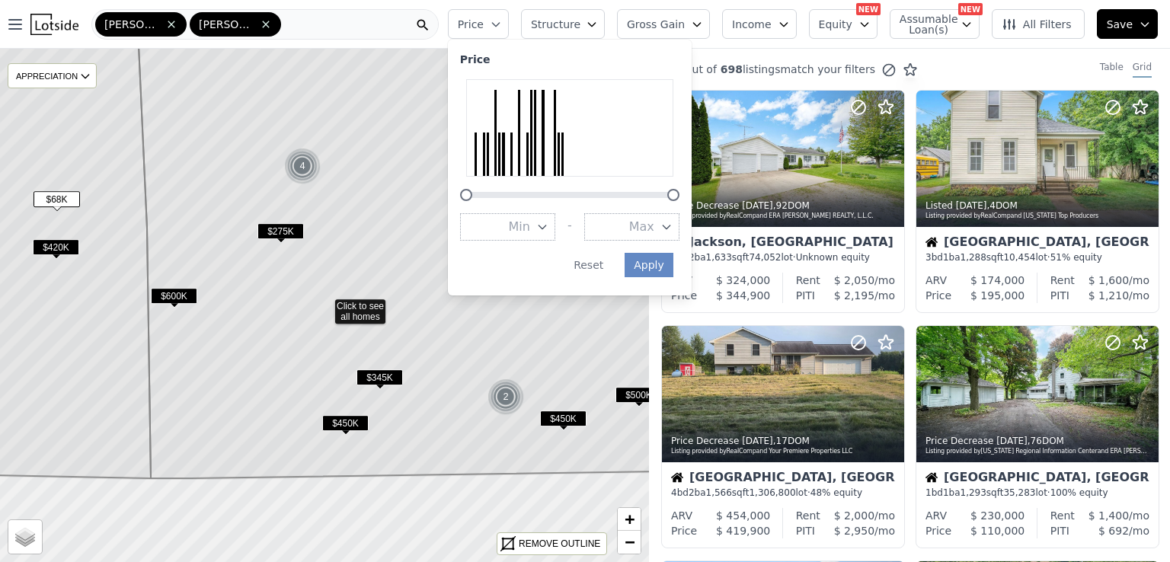
click at [672, 229] on icon "button" at bounding box center [666, 227] width 12 height 12
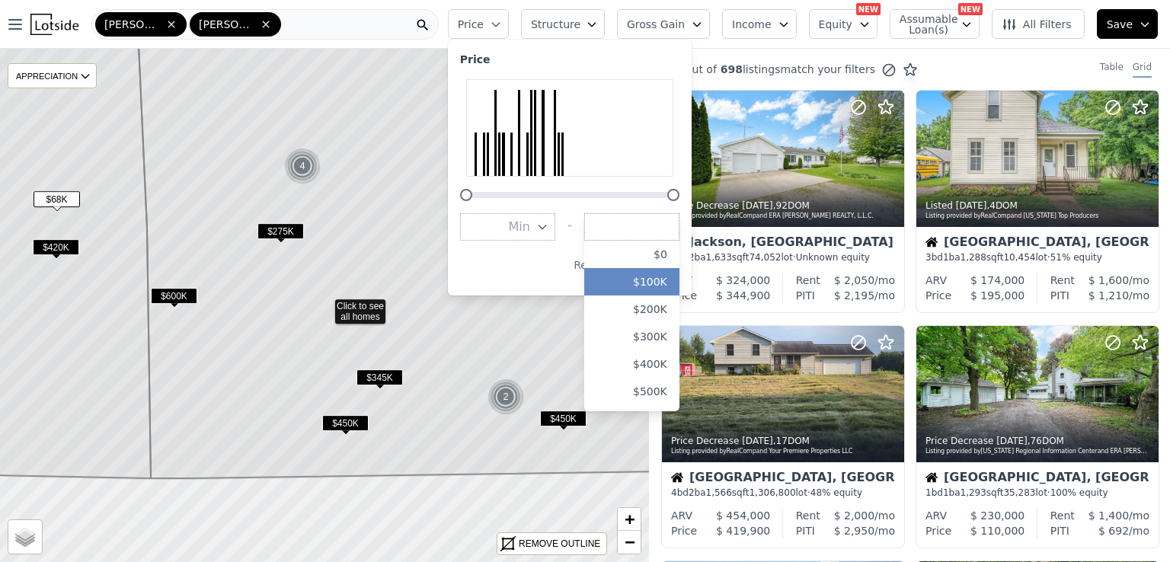
click at [661, 284] on button "$100K" at bounding box center [631, 281] width 95 height 27
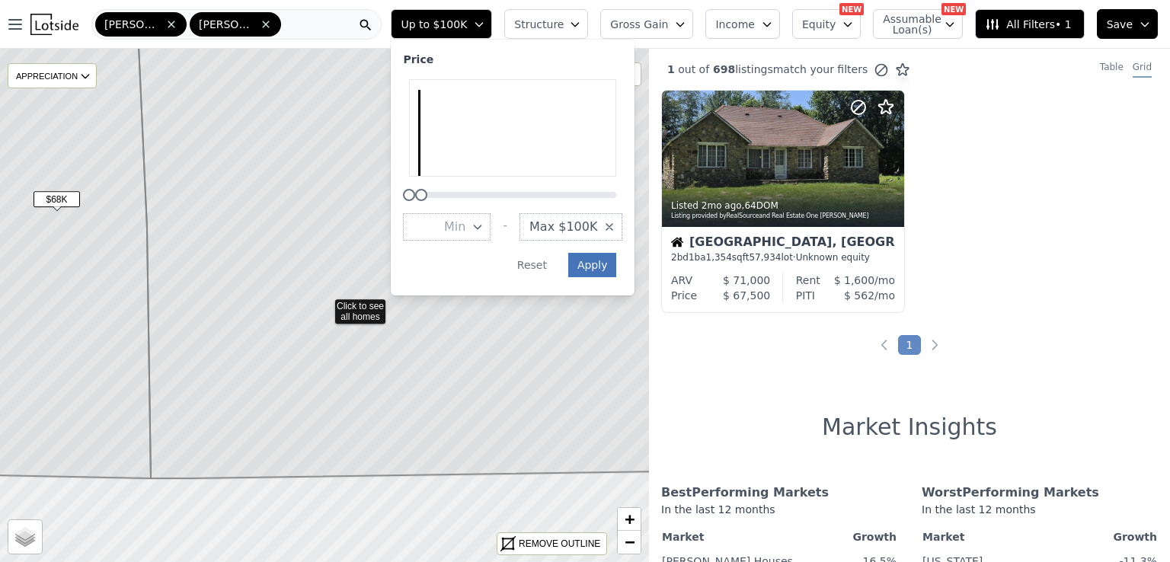
click at [617, 267] on button "Apply" at bounding box center [592, 265] width 49 height 24
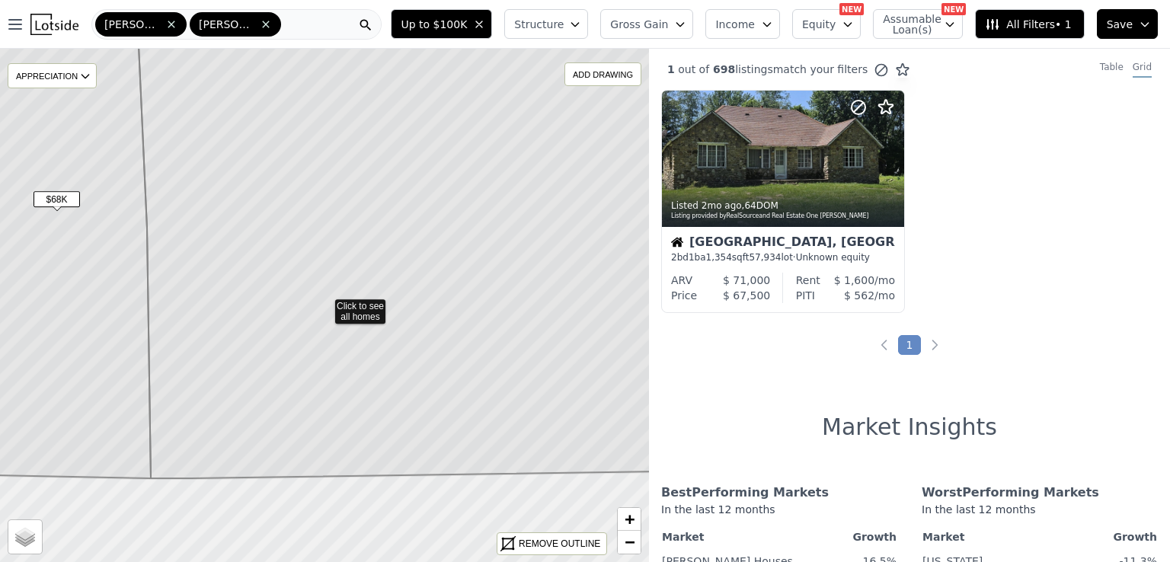
click at [363, 303] on icon at bounding box center [425, 236] width 579 height 483
click at [464, 26] on span "Up to $100K" at bounding box center [434, 24] width 66 height 15
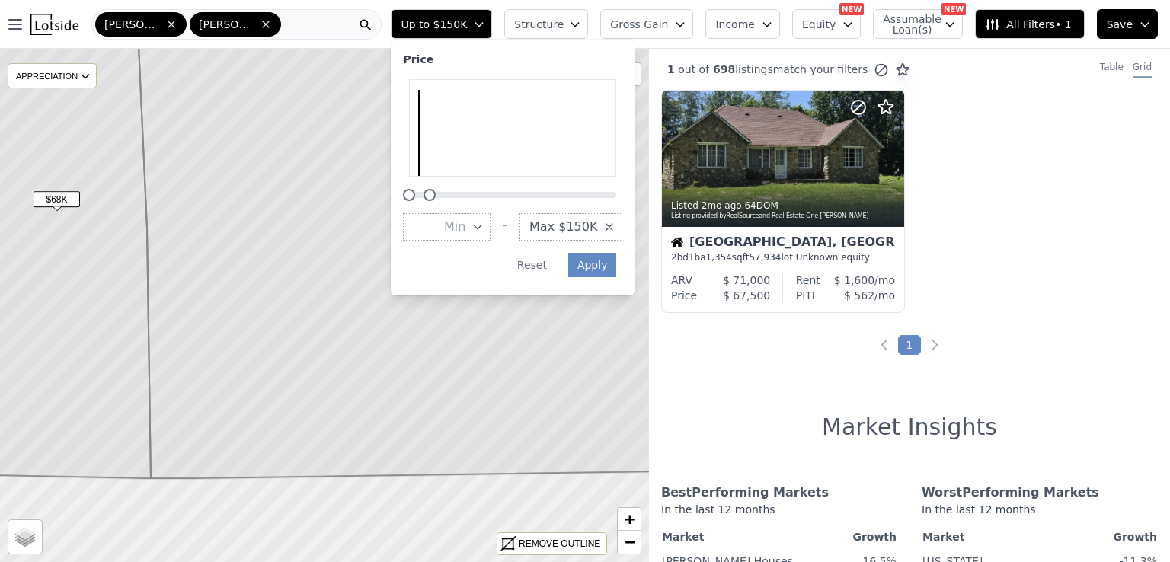
drag, startPoint x: 439, startPoint y: 199, endPoint x: 448, endPoint y: 199, distance: 8.4
click at [436, 199] on div at bounding box center [429, 195] width 12 height 12
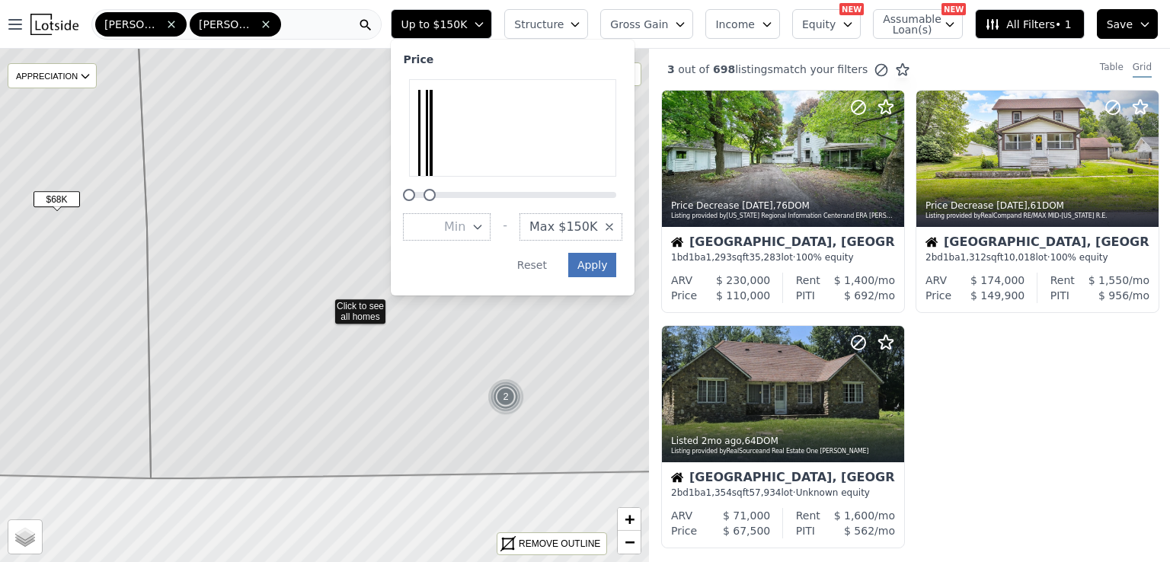
click at [596, 254] on button "Apply" at bounding box center [592, 265] width 49 height 24
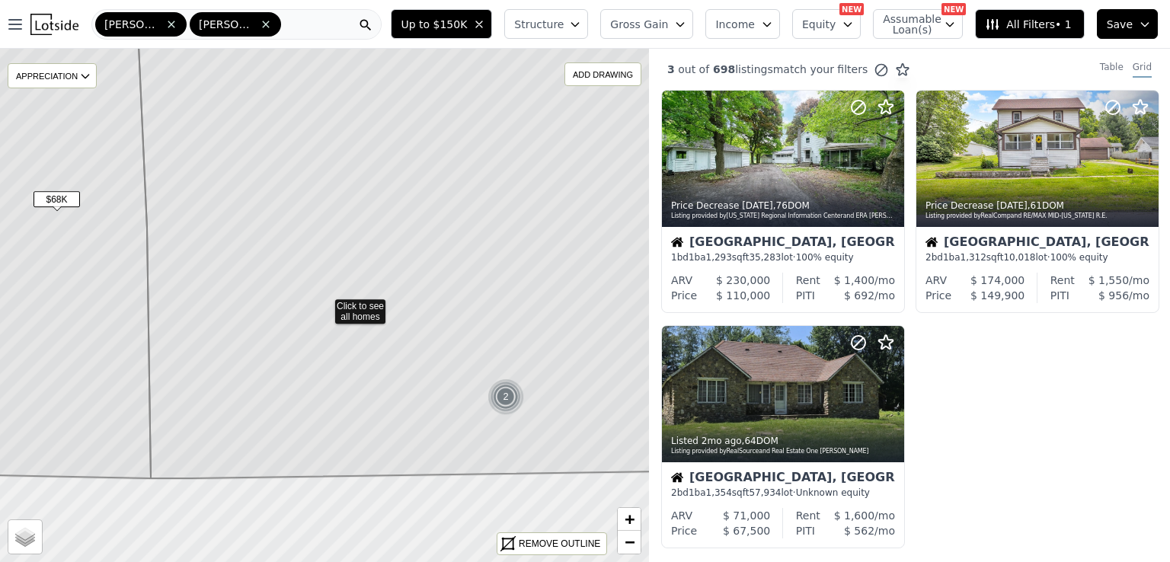
click at [359, 305] on icon at bounding box center [425, 236] width 579 height 483
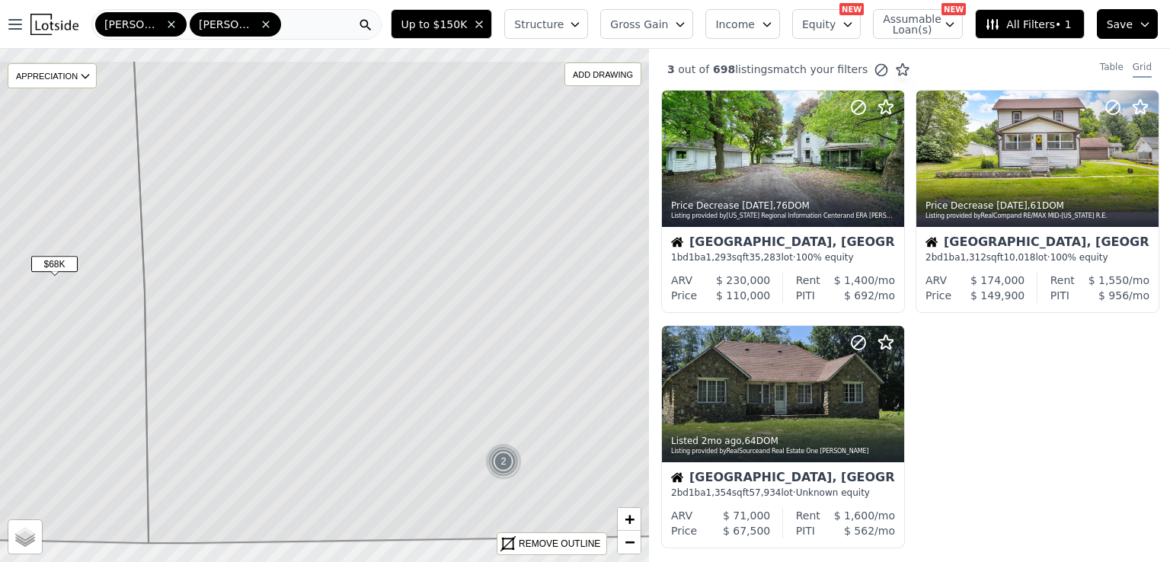
drag, startPoint x: 414, startPoint y: 266, endPoint x: 411, endPoint y: 331, distance: 65.5
click at [411, 331] on icon at bounding box center [423, 301] width 579 height 483
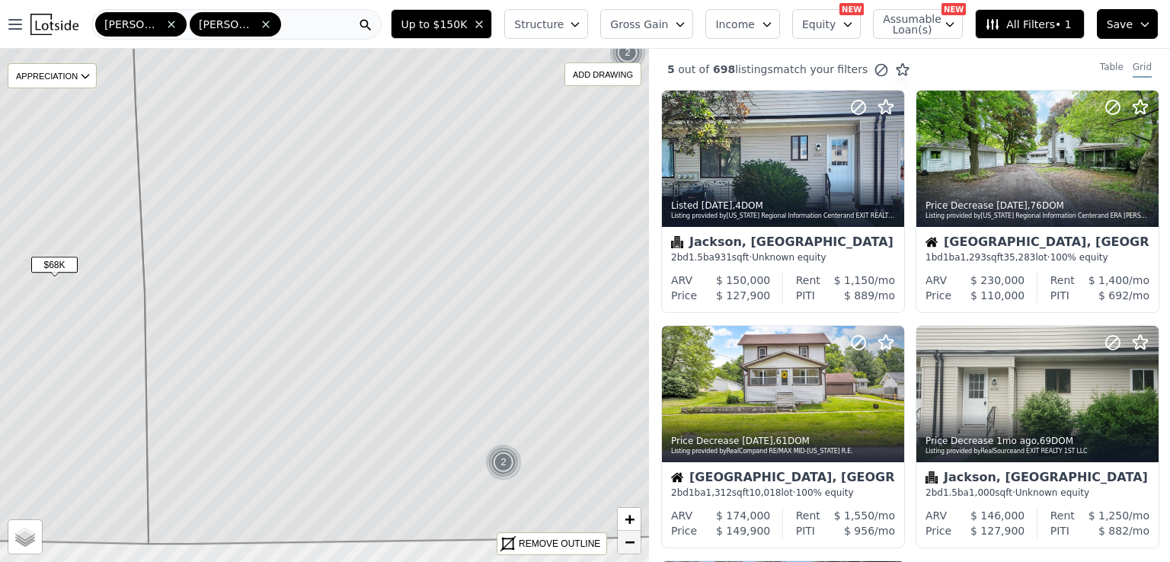
click at [631, 545] on span "−" at bounding box center [629, 541] width 10 height 19
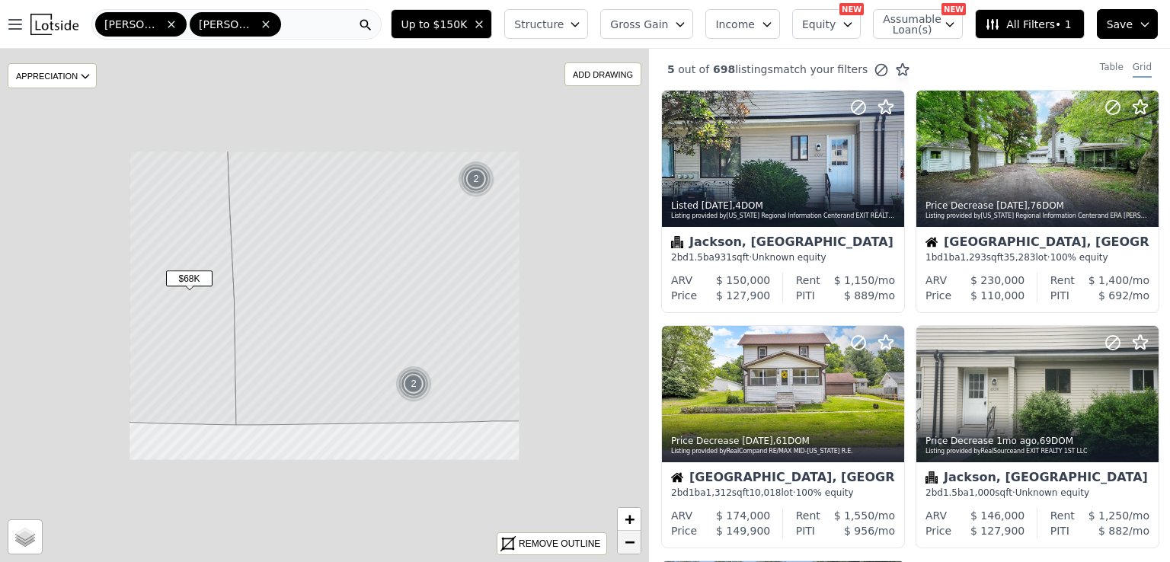
click at [631, 545] on span "−" at bounding box center [629, 541] width 10 height 19
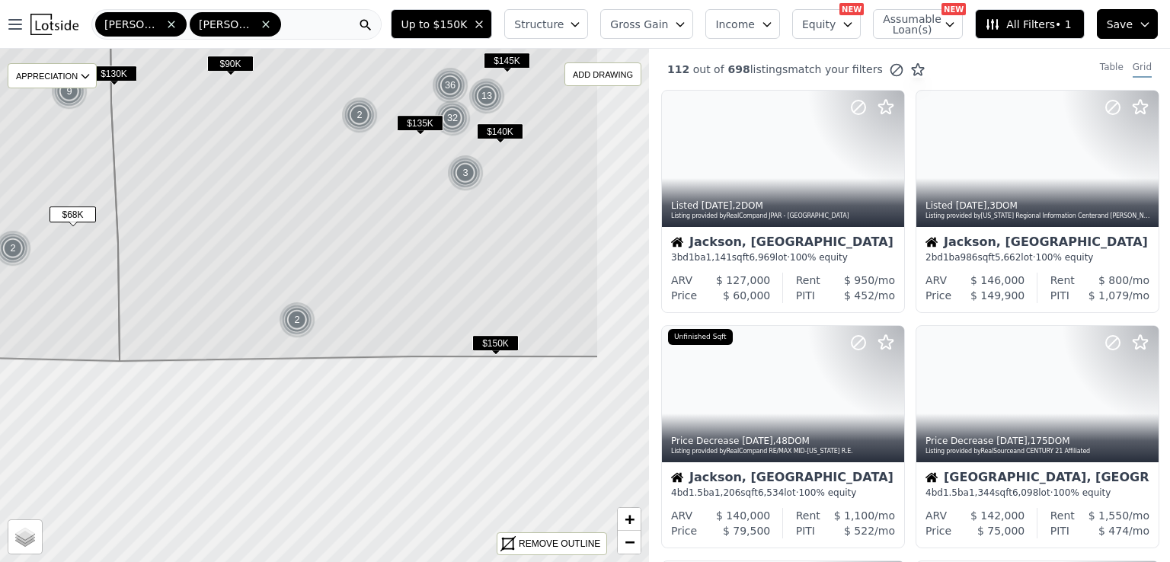
drag, startPoint x: 526, startPoint y: 407, endPoint x: 409, endPoint y: 343, distance: 133.6
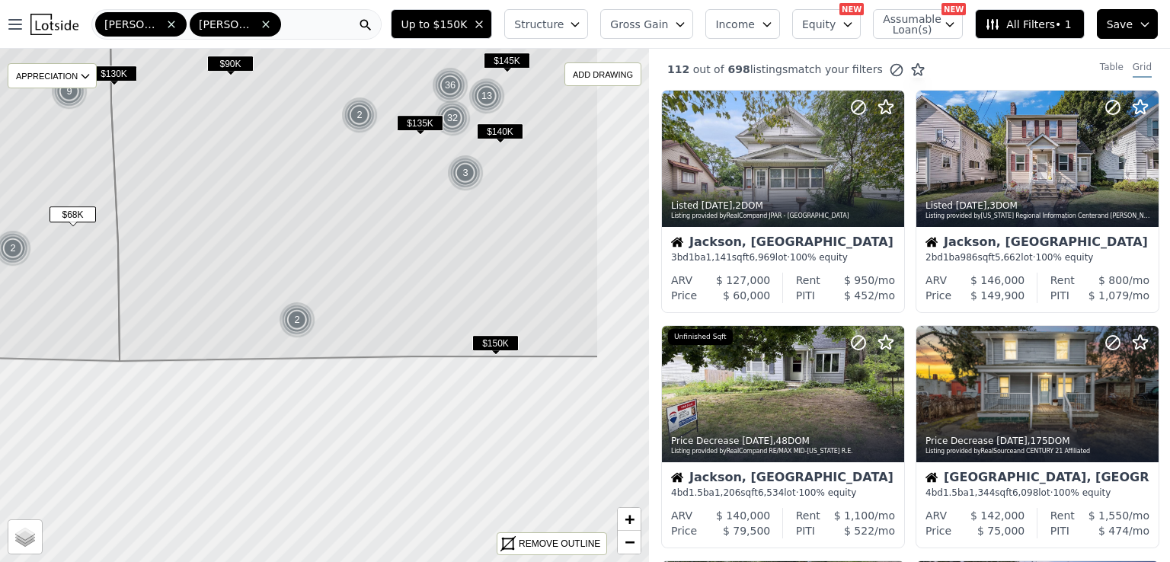
click at [409, 343] on icon at bounding box center [354, 146] width 489 height 430
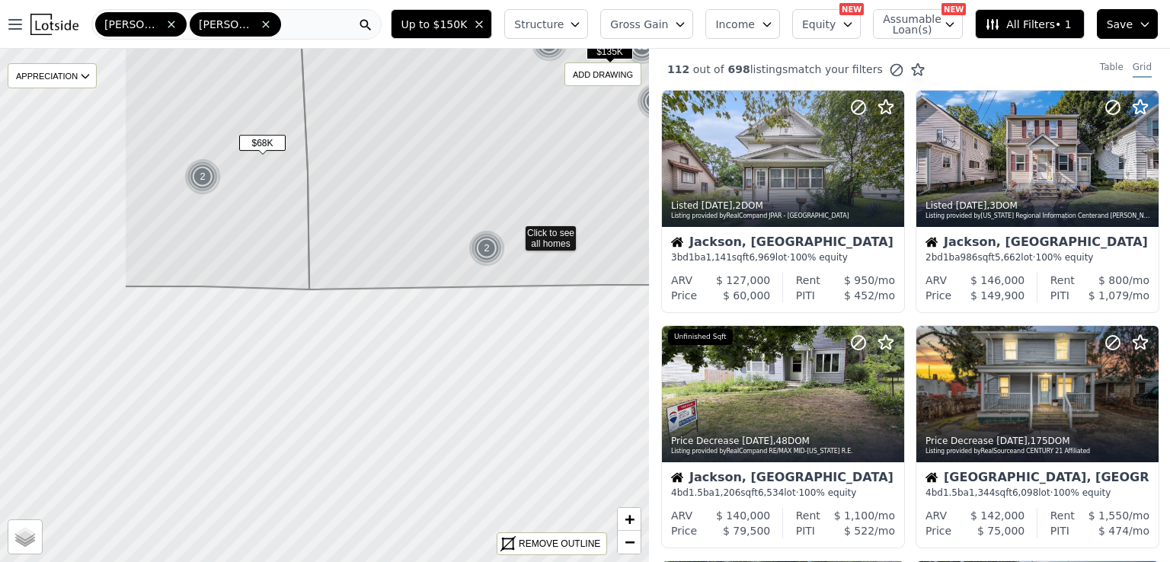
drag, startPoint x: 321, startPoint y: 332, endPoint x: 511, endPoint y: 260, distance: 203.7
click at [511, 260] on icon at bounding box center [602, 107] width 606 height 366
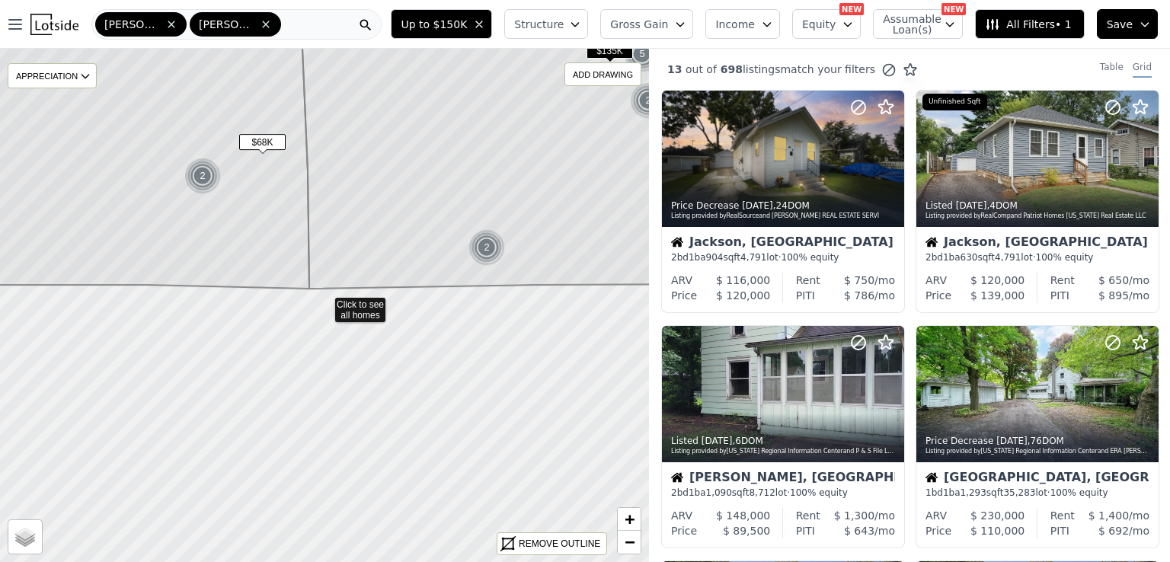
click at [271, 33] on div "Calhoun Jackson" at bounding box center [236, 24] width 290 height 30
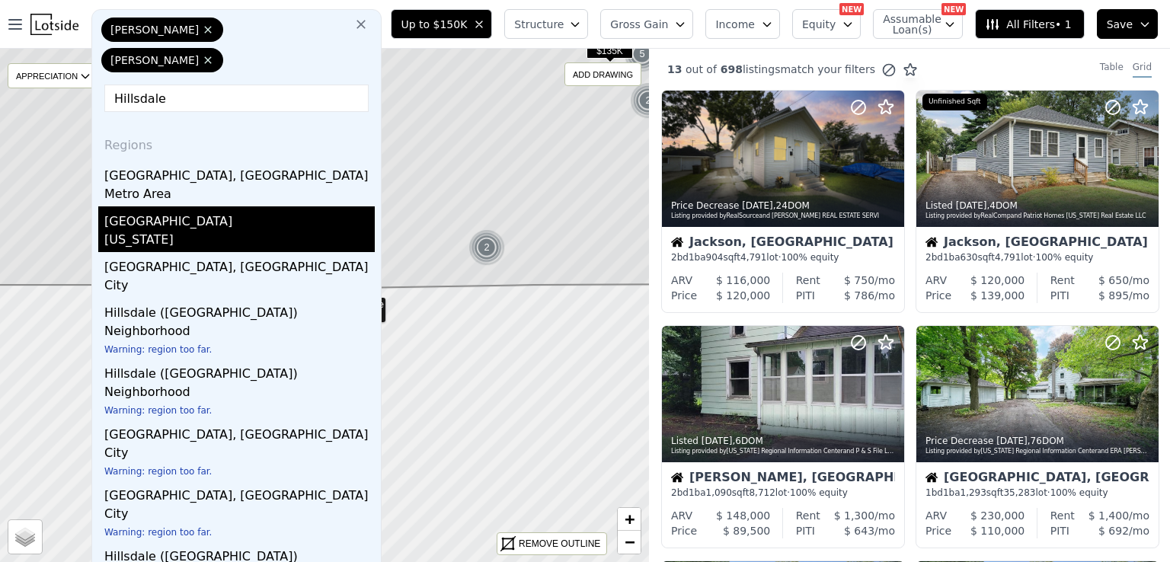
type input "Hillsdale"
click at [161, 206] on div "Hillsdale County" at bounding box center [239, 218] width 270 height 24
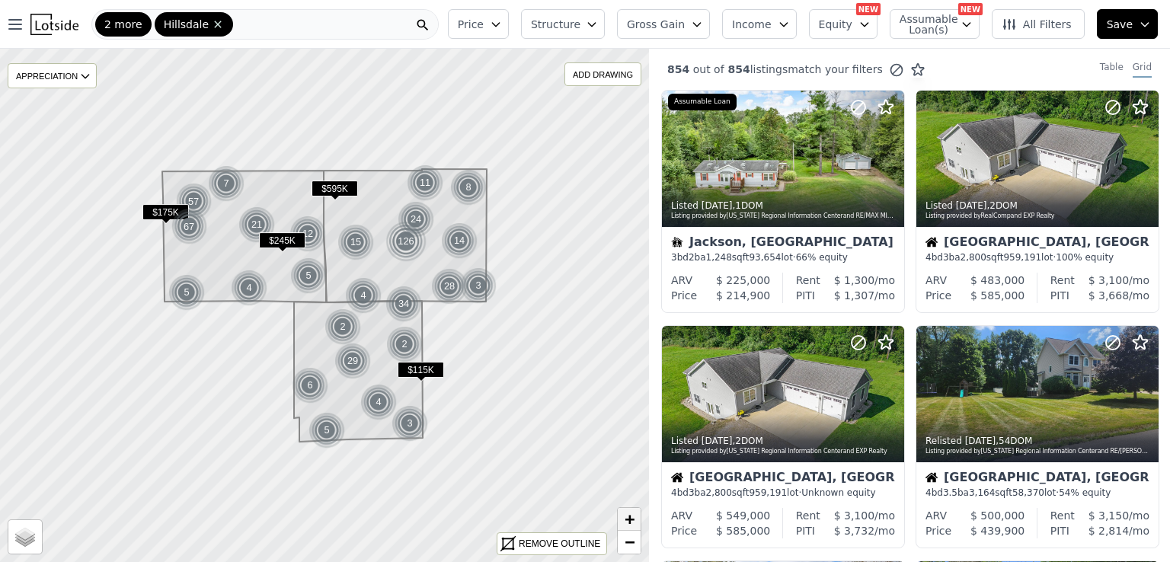
click at [621, 512] on link "+" at bounding box center [629, 519] width 23 height 23
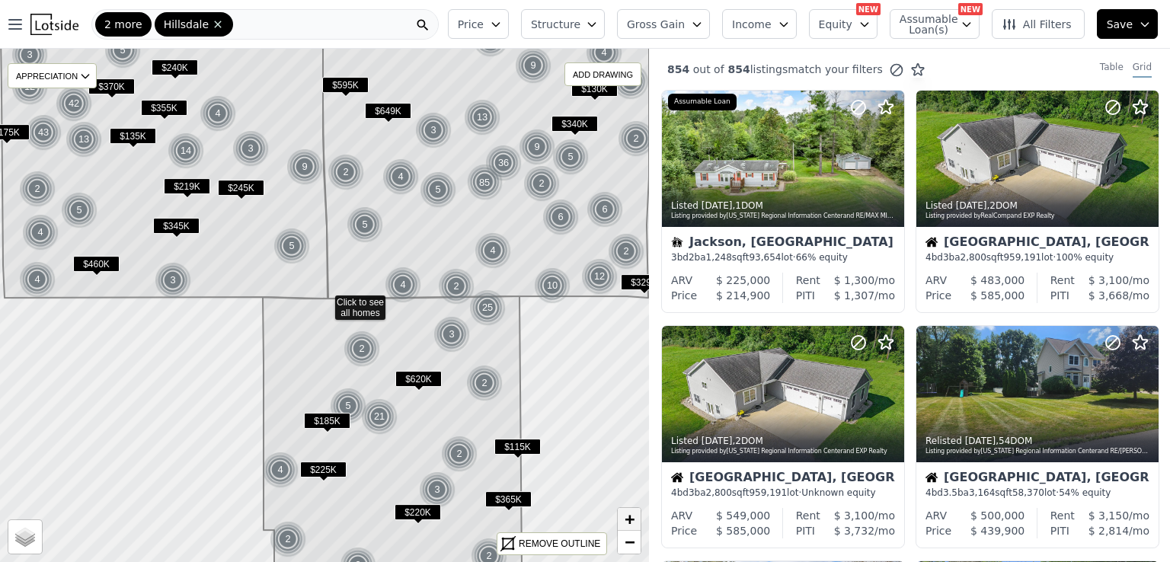
click at [621, 512] on link "+" at bounding box center [629, 519] width 23 height 23
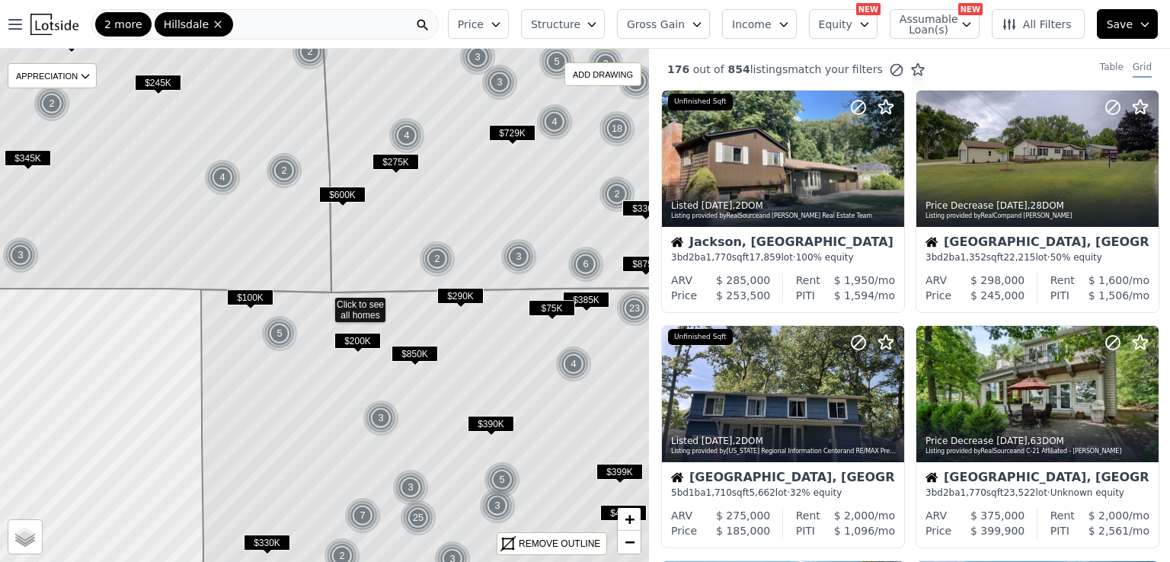
click at [552, 315] on span "$75K" at bounding box center [552, 308] width 46 height 16
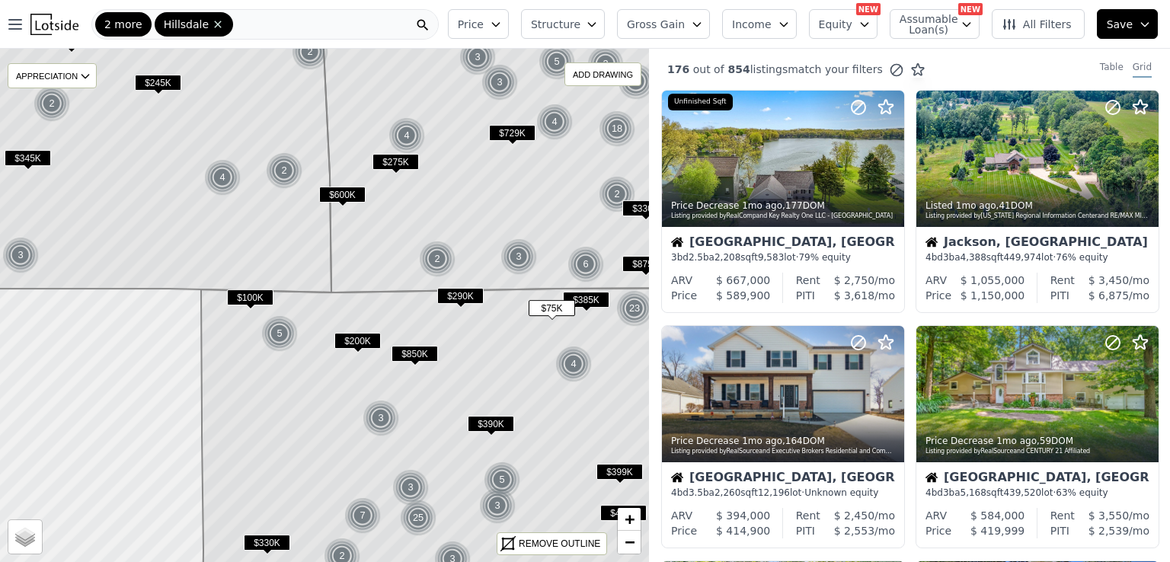
scroll to position [1048, 0]
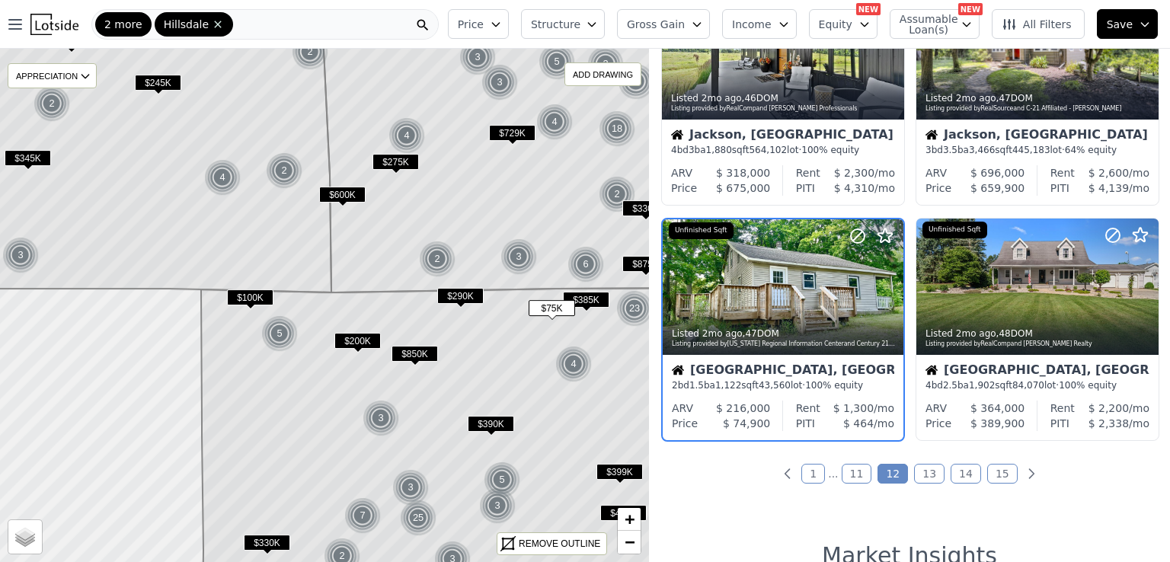
click at [247, 292] on span "$100K" at bounding box center [250, 297] width 46 height 16
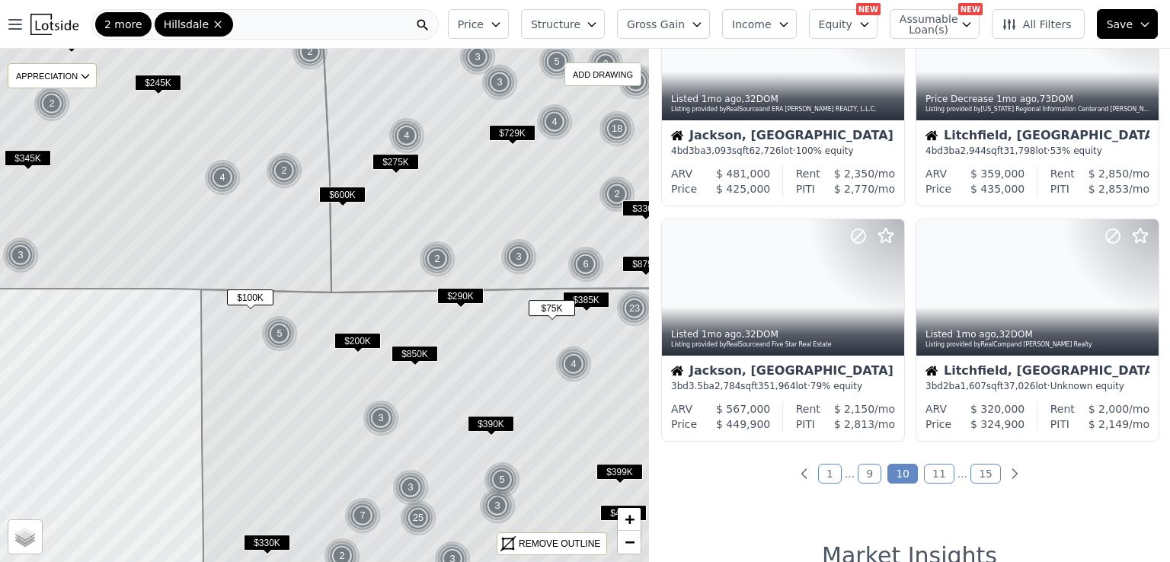
scroll to position [0, 0]
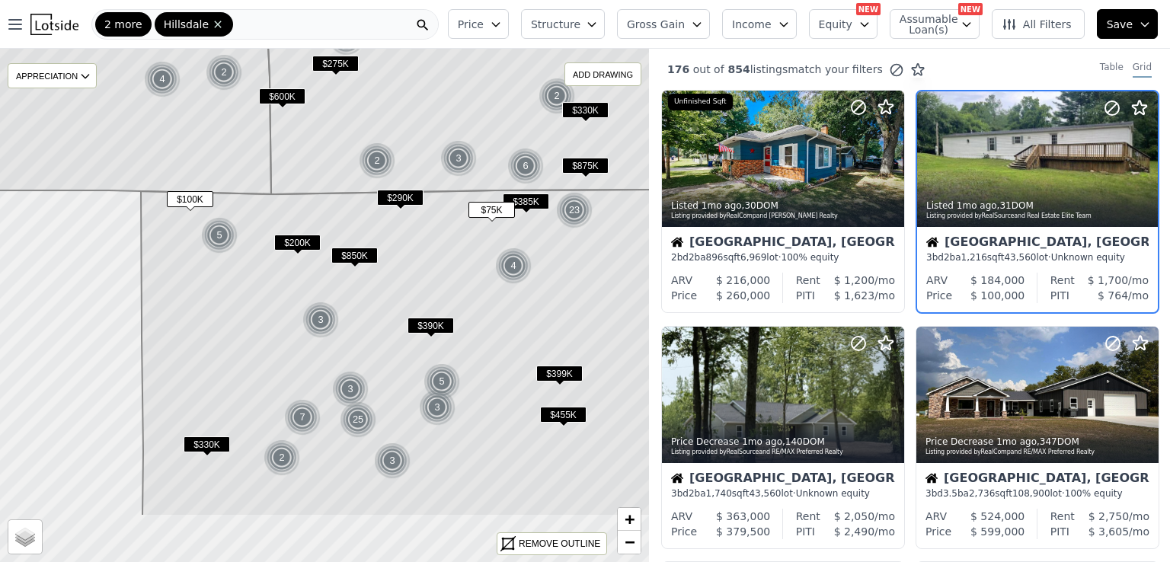
drag, startPoint x: 580, startPoint y: 423, endPoint x: 520, endPoint y: 325, distance: 115.2
click at [520, 325] on icon at bounding box center [398, 353] width 514 height 327
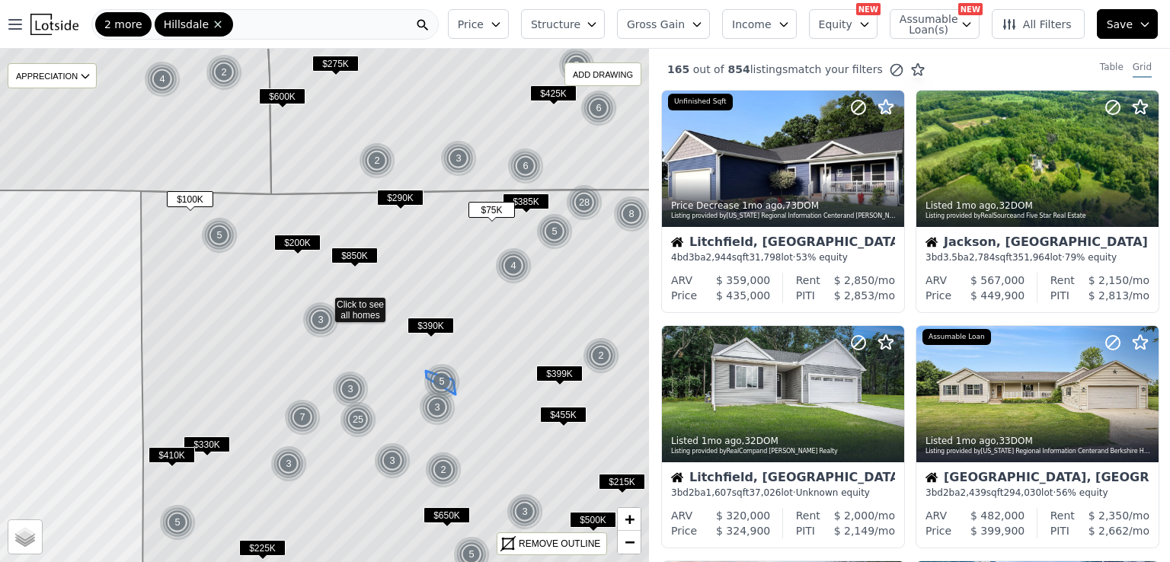
click at [445, 373] on img at bounding box center [441, 381] width 37 height 37
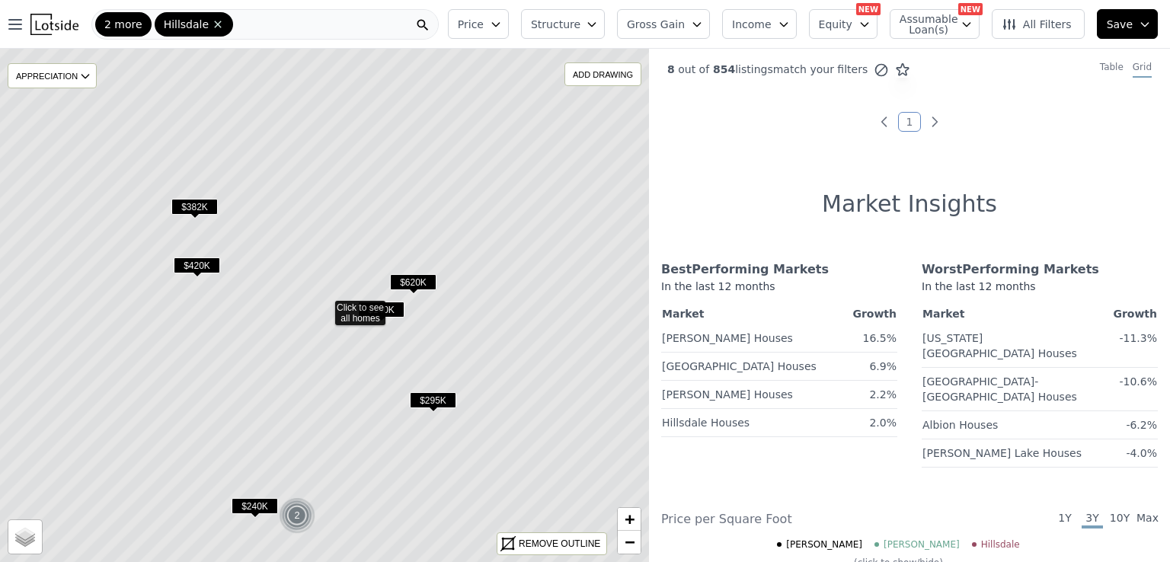
click at [367, 305] on span "$140K" at bounding box center [381, 310] width 46 height 16
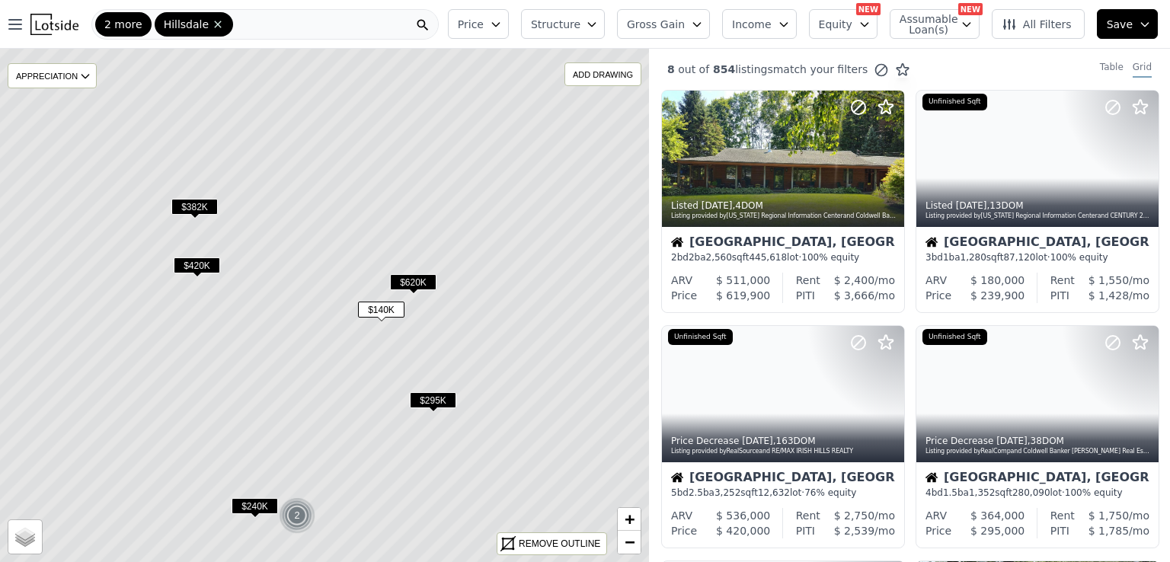
scroll to position [577, 0]
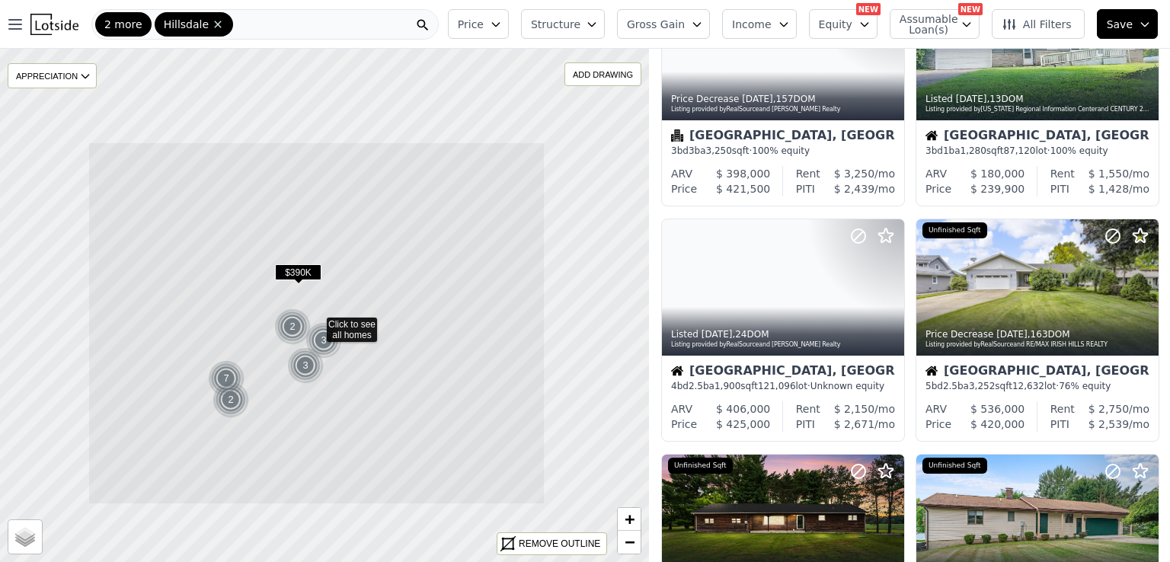
scroll to position [1048, 0]
